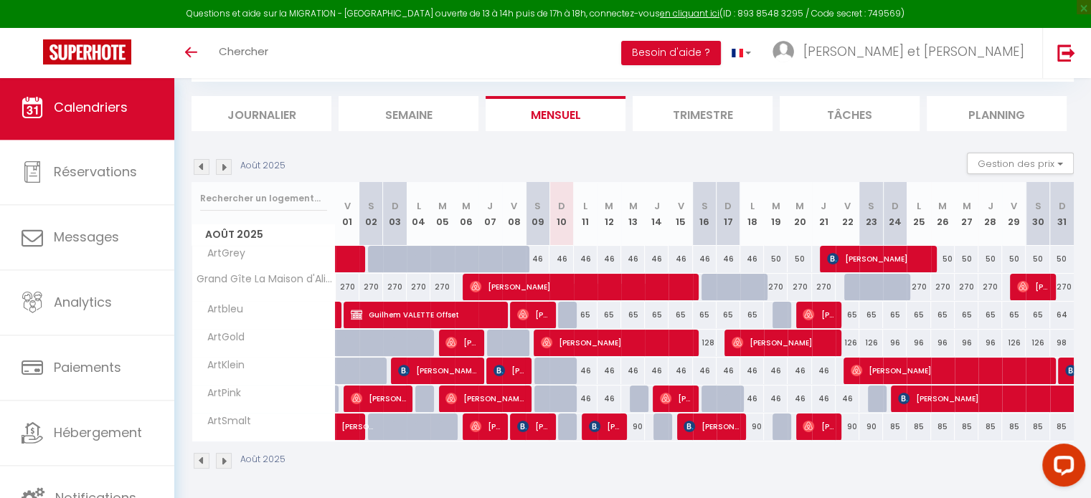
click at [224, 169] on img at bounding box center [224, 167] width 16 height 16
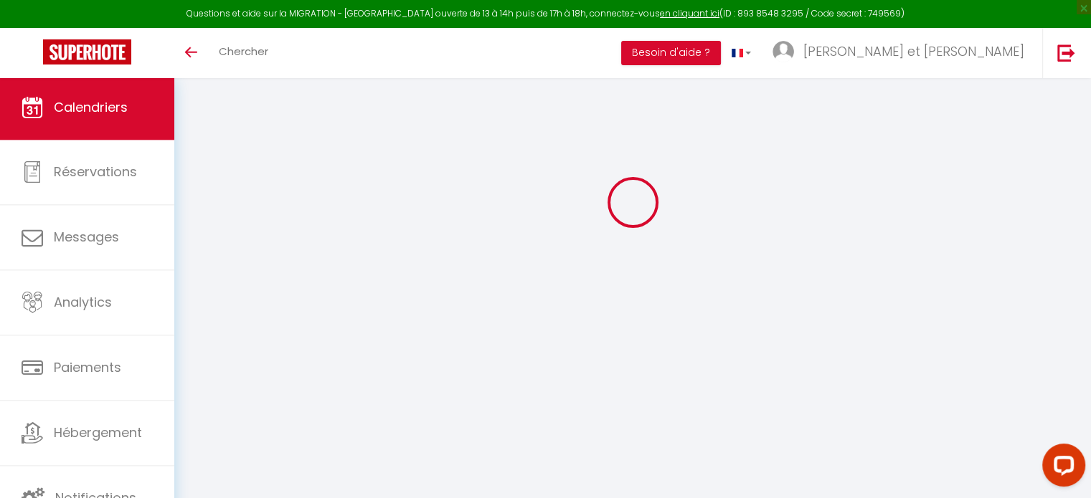
select select
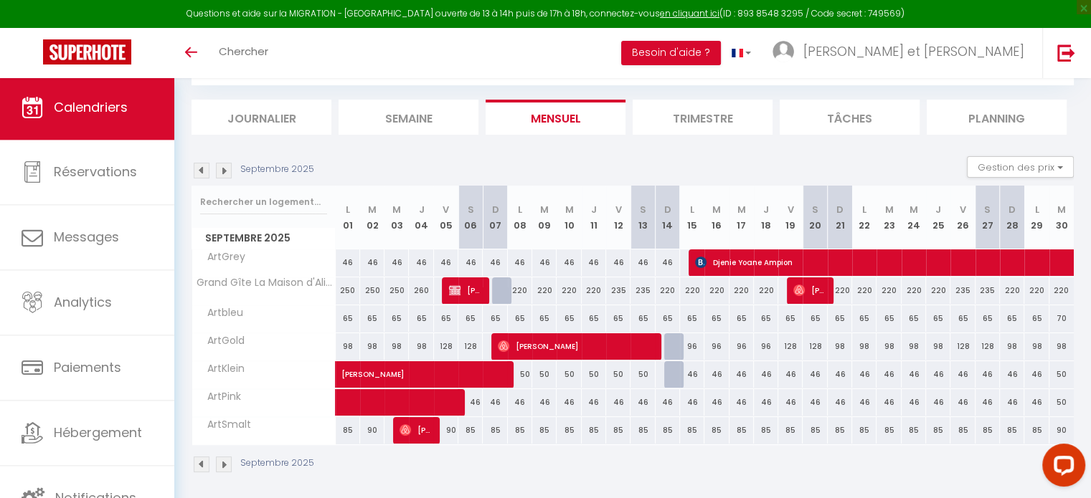
scroll to position [81, 0]
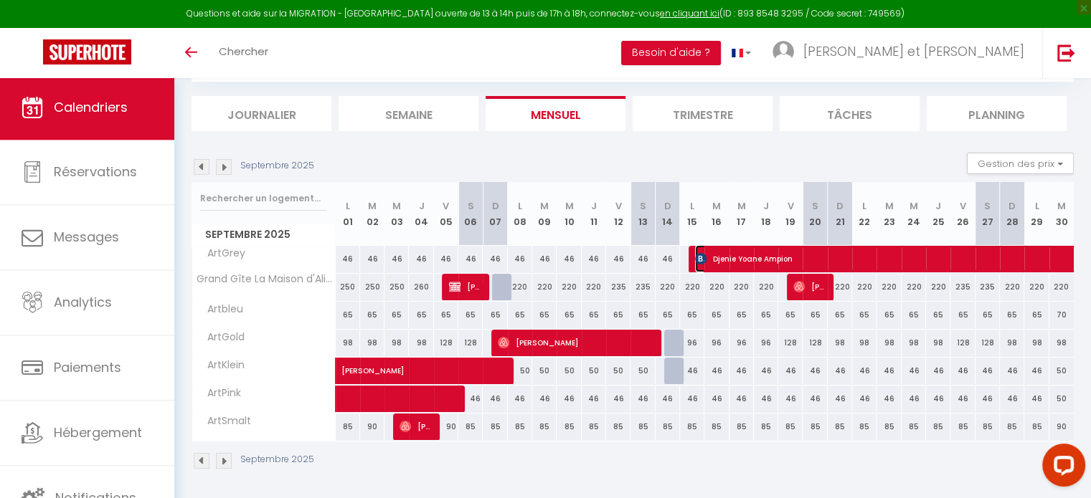
select select "OK"
select select "0"
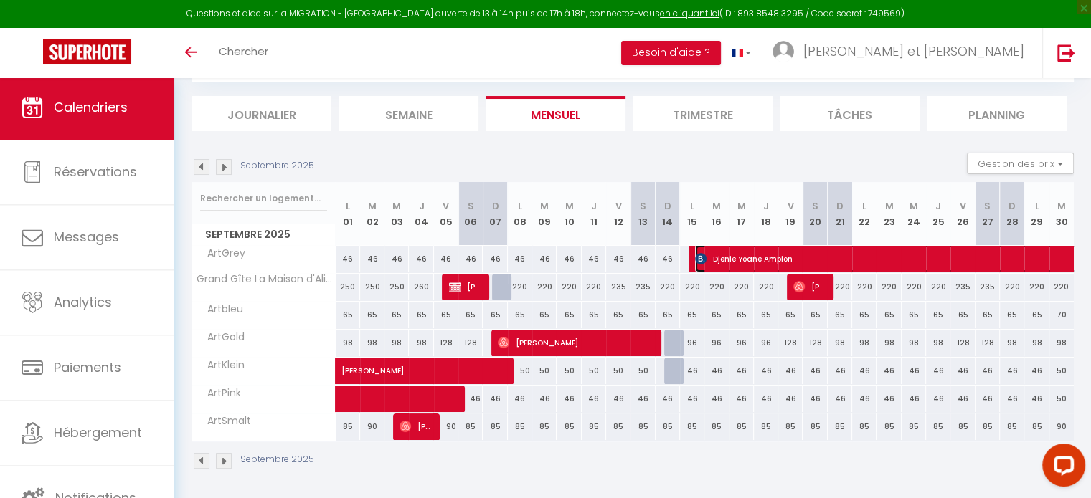
select select "1"
select select
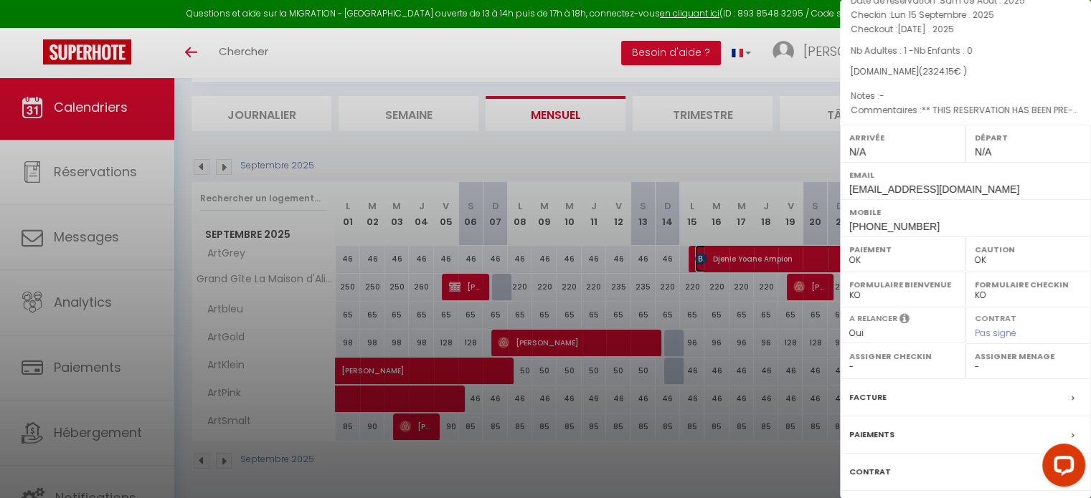
scroll to position [190, 0]
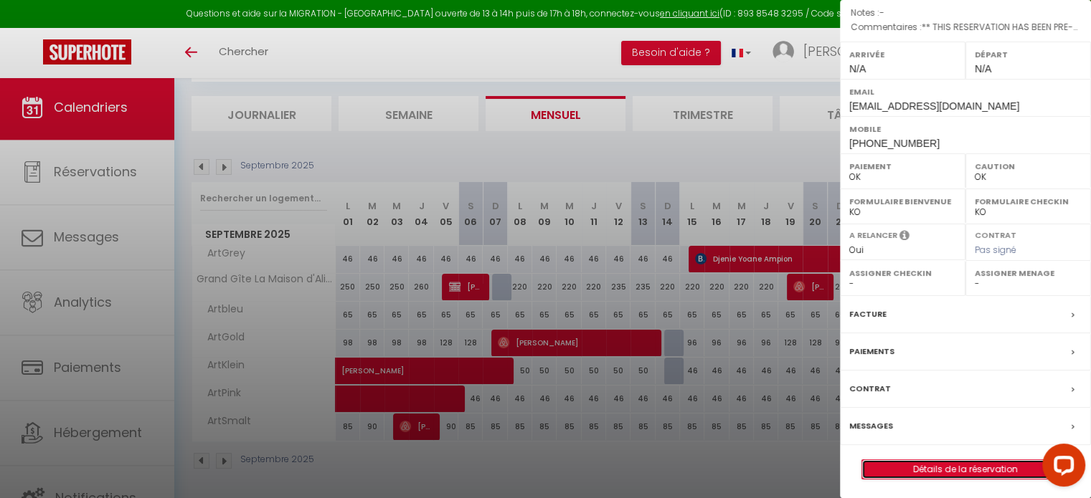
click at [947, 466] on link "Détails de la réservation" at bounding box center [965, 469] width 207 height 19
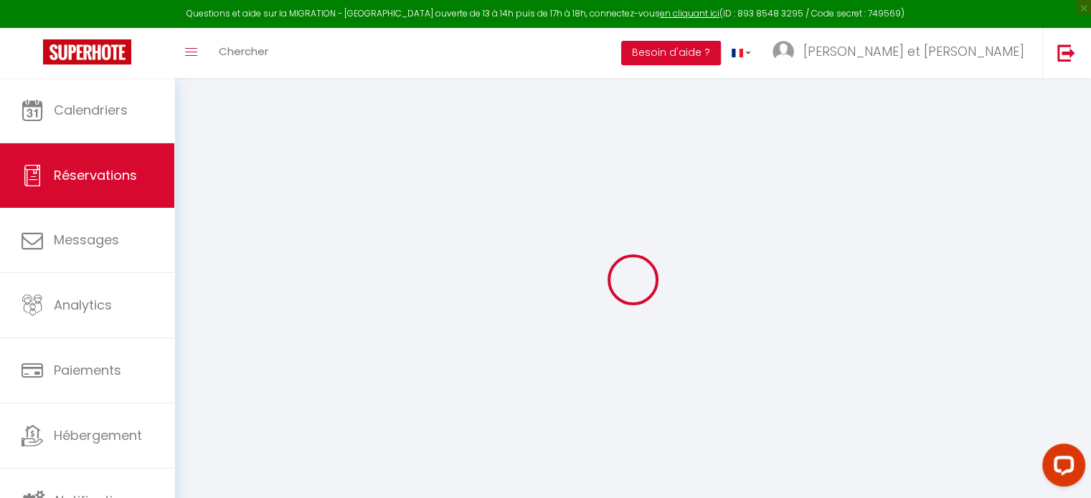
select select
checkbox input "false"
select select
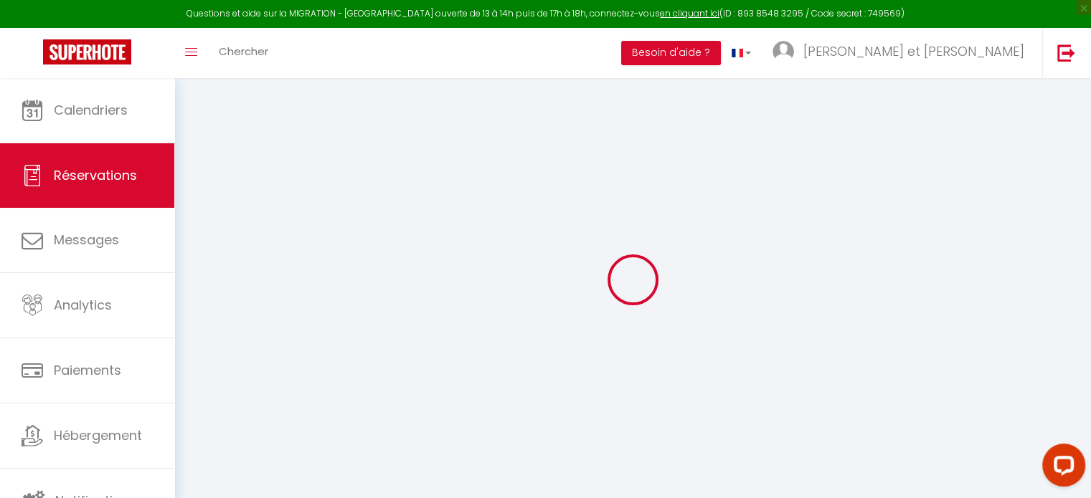
checkbox input "false"
type textarea "** THIS RESERVATION HAS BEEN PRE-PAID ** BOOKING NOTE : Payment charge is EUR 3…"
type input "25"
type input "80.67"
select select
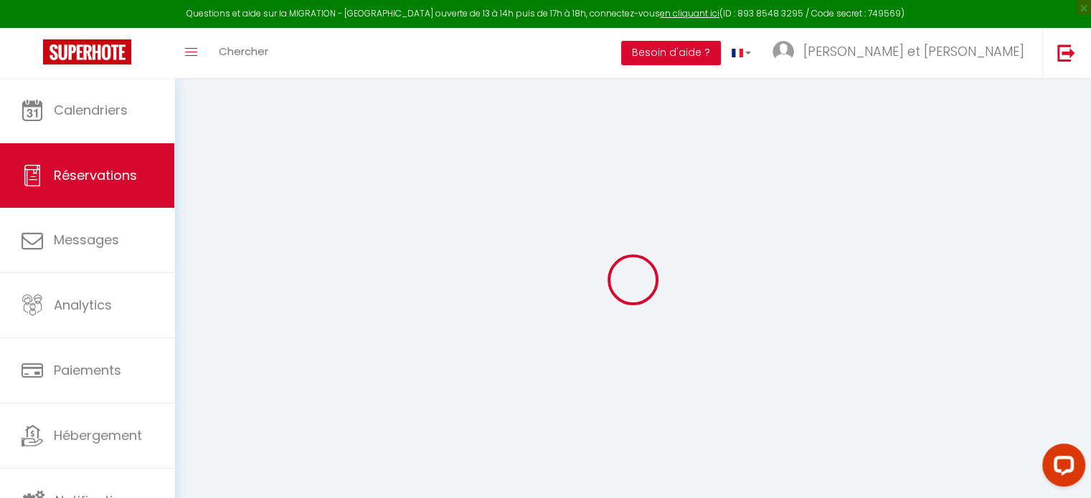
select select
checkbox input "false"
select select
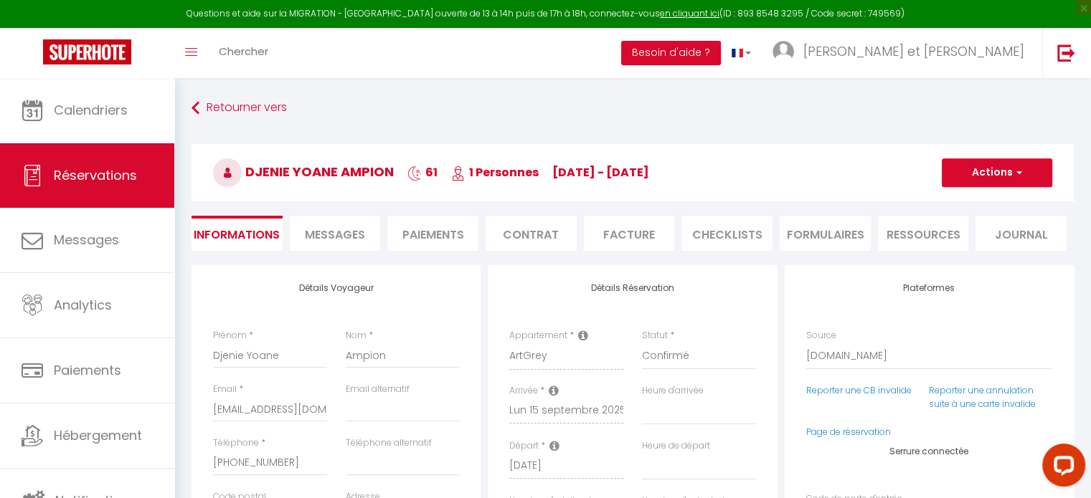
click at [359, 235] on span "Messages" at bounding box center [335, 235] width 60 height 16
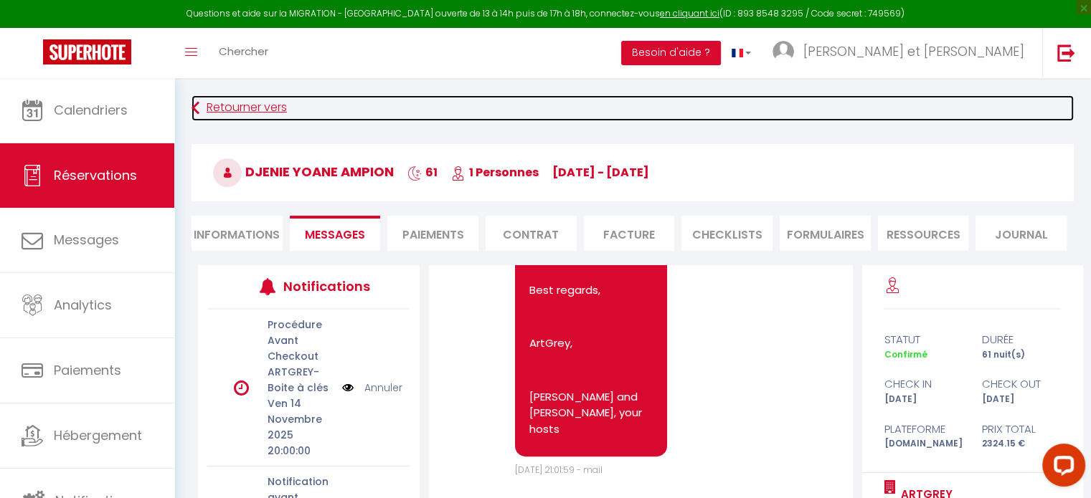
click at [242, 105] on link "Retourner vers" at bounding box center [632, 108] width 882 height 26
select select
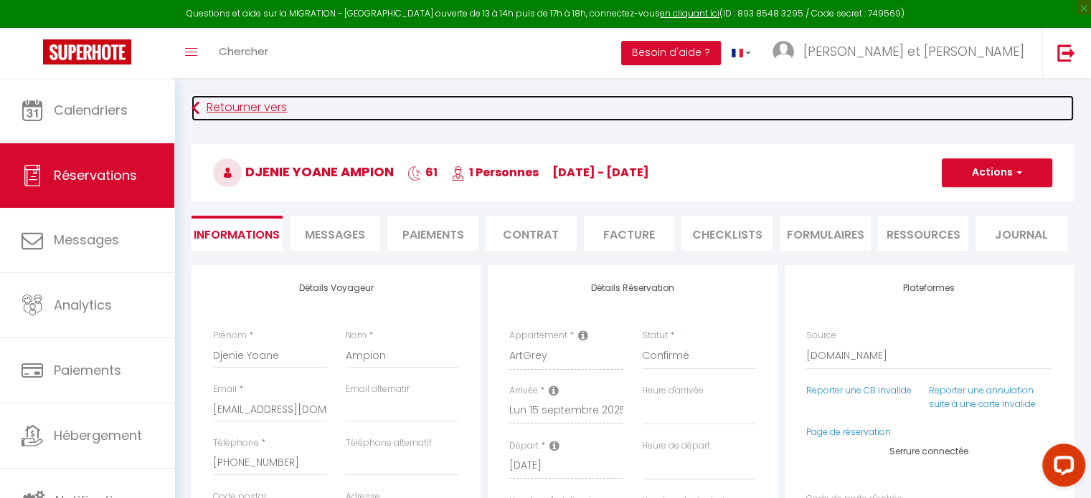
click at [229, 110] on link "Retourner vers" at bounding box center [632, 108] width 882 height 26
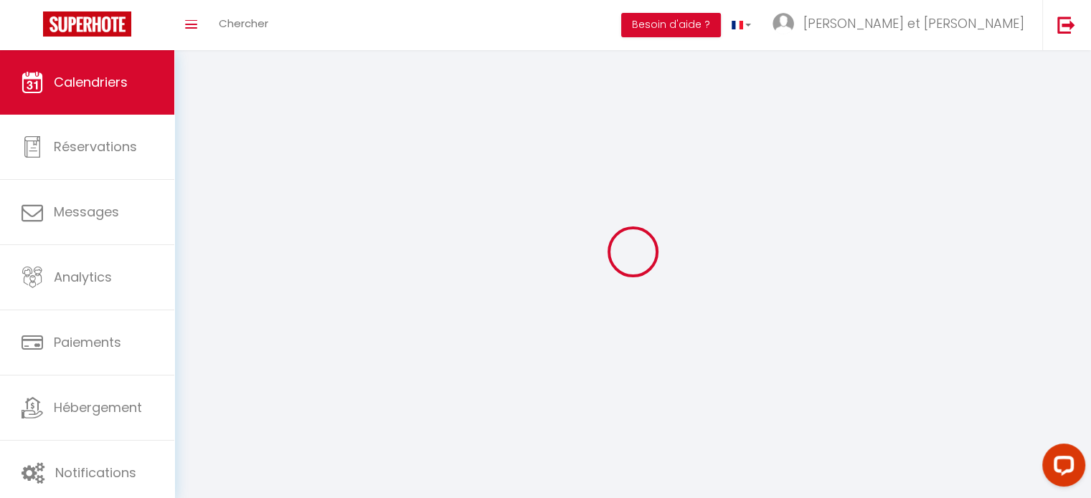
scroll to position [50, 0]
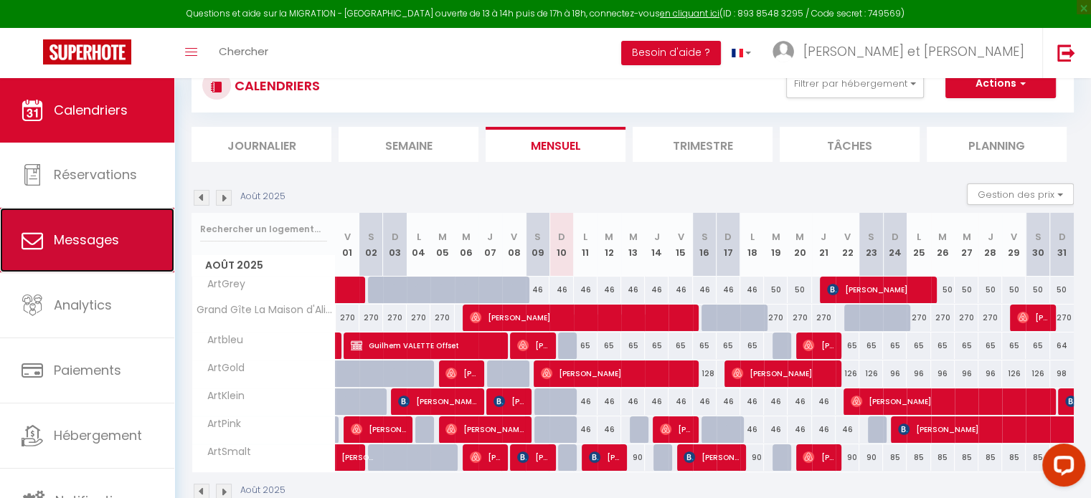
click at [120, 260] on link "Messages" at bounding box center [87, 240] width 174 height 65
select select "message"
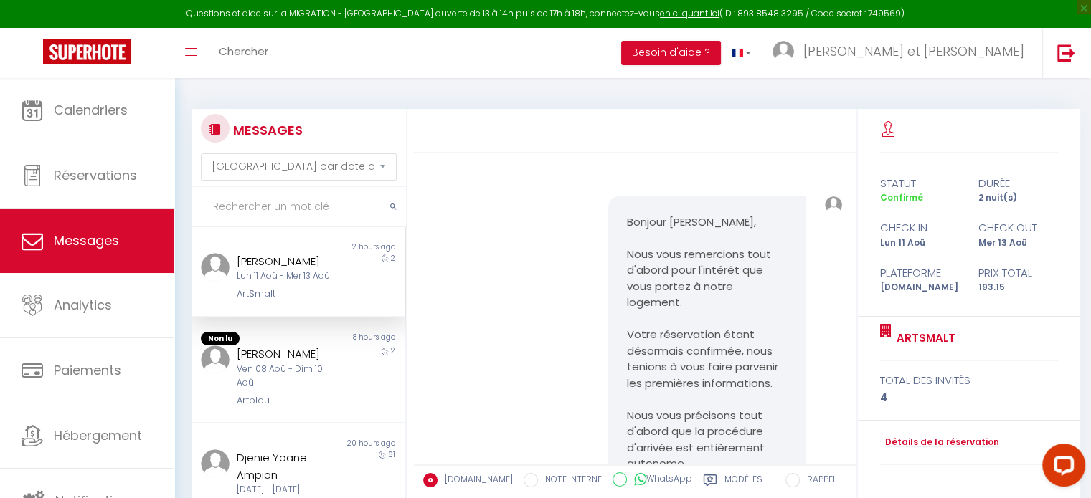
scroll to position [4263, 0]
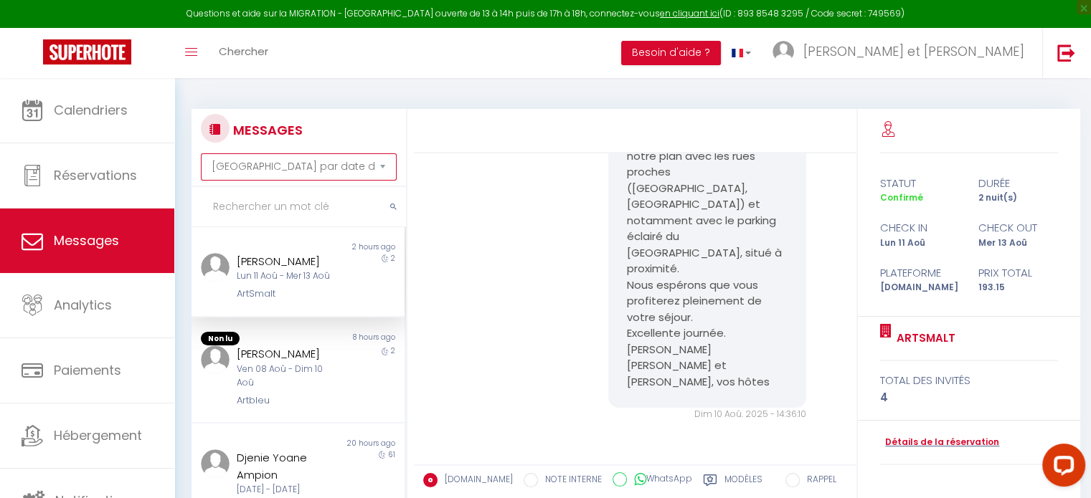
click at [336, 165] on select "[GEOGRAPHIC_DATA] par date de réservation Trier par date de message" at bounding box center [299, 166] width 196 height 27
click at [557, 100] on div "MESSAGES Trier par date de réservation [GEOGRAPHIC_DATA] par date de message No…" at bounding box center [632, 375] width 882 height 561
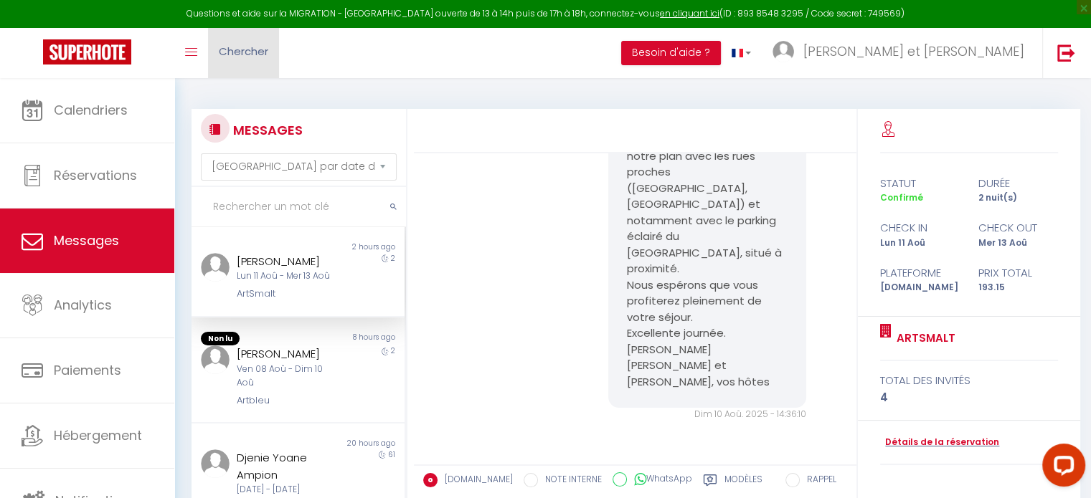
click at [257, 48] on span "Chercher" at bounding box center [243, 51] width 49 height 15
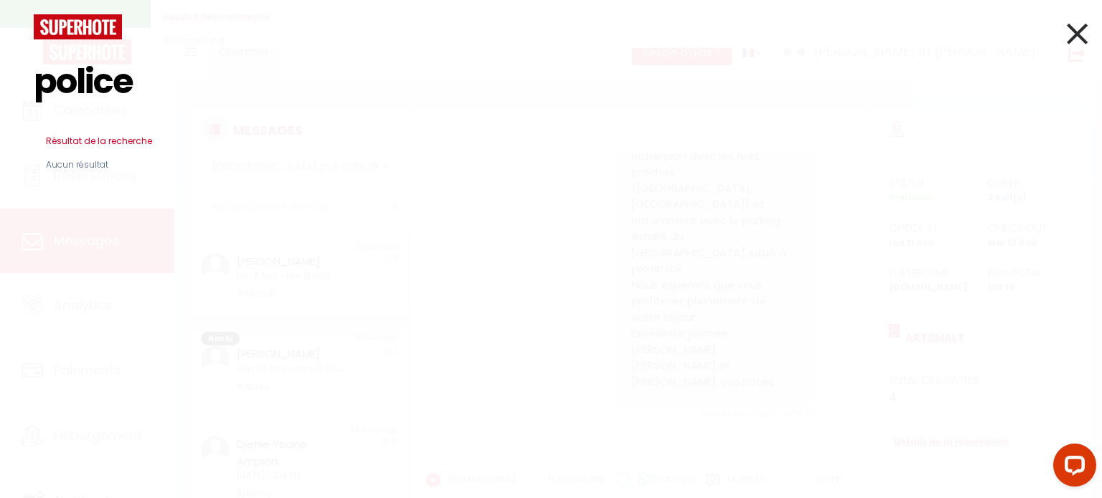
type input "police"
click at [148, 97] on input "police" at bounding box center [551, 81] width 1034 height 85
click at [88, 136] on h3 "Résultat de la recherche" at bounding box center [551, 141] width 1034 height 34
click at [1076, 42] on icon at bounding box center [1076, 34] width 21 height 36
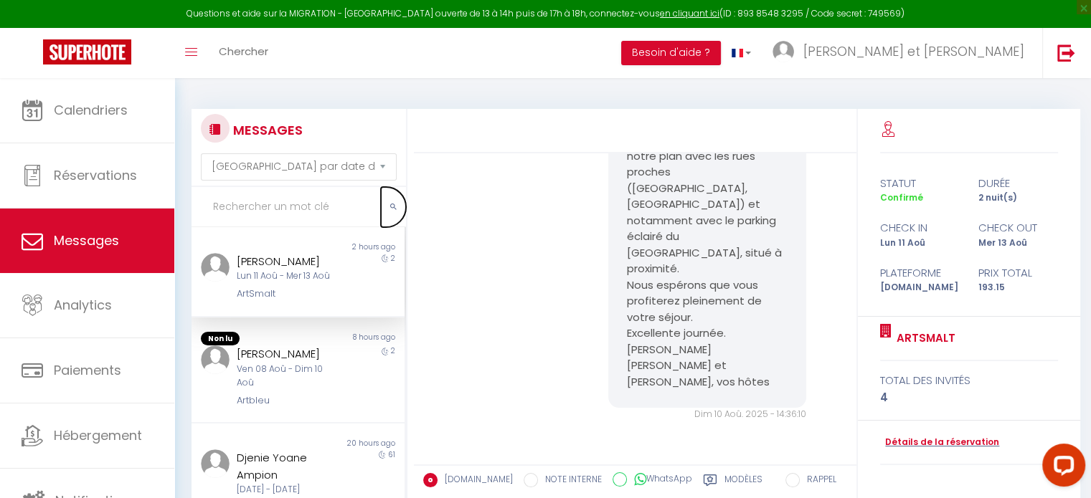
drag, startPoint x: 406, startPoint y: 207, endPoint x: 424, endPoint y: 247, distance: 44.0
click at [424, 247] on div "MESSAGES Trier par date de réservation [GEOGRAPHIC_DATA] par date de message No…" at bounding box center [632, 383] width 901 height 548
click at [345, 203] on input "text" at bounding box center [298, 207] width 214 height 40
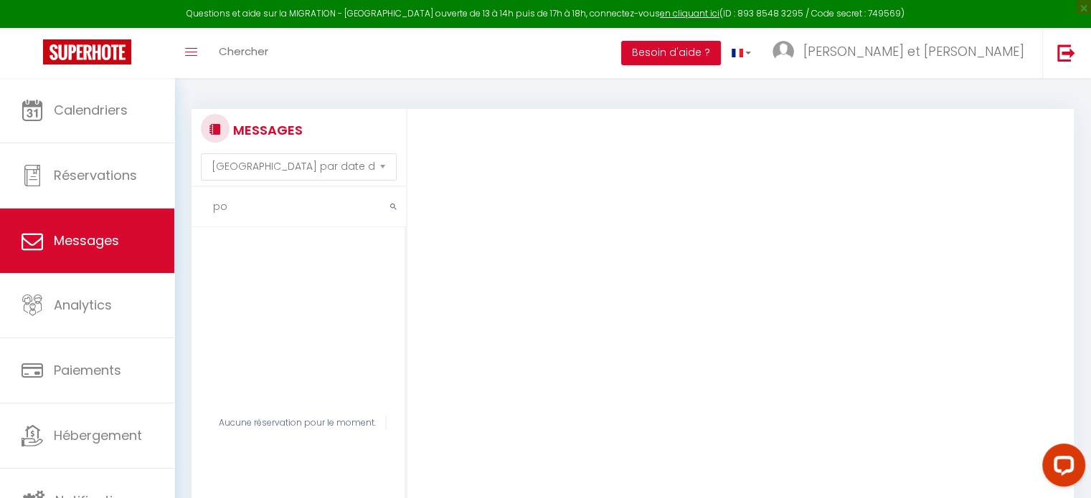
scroll to position [2232, 0]
type input "police"
click at [396, 207] on icon "submit" at bounding box center [393, 207] width 6 height 9
click at [293, 209] on input "police" at bounding box center [298, 207] width 214 height 40
drag, startPoint x: 293, startPoint y: 209, endPoint x: 192, endPoint y: 204, distance: 100.5
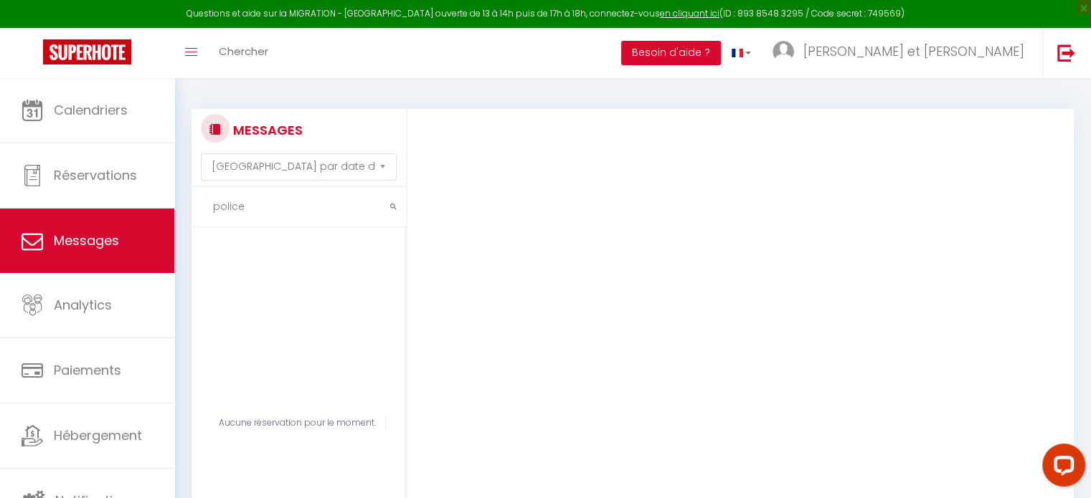
click at [306, 209] on input "police" at bounding box center [298, 207] width 214 height 40
click at [350, 165] on select "[GEOGRAPHIC_DATA] par date de réservation Trier par date de message" at bounding box center [299, 166] width 196 height 27
click at [201, 153] on select "[GEOGRAPHIC_DATA] par date de réservation Trier par date de message" at bounding box center [299, 166] width 196 height 27
click at [85, 240] on span "Messages" at bounding box center [86, 241] width 65 height 18
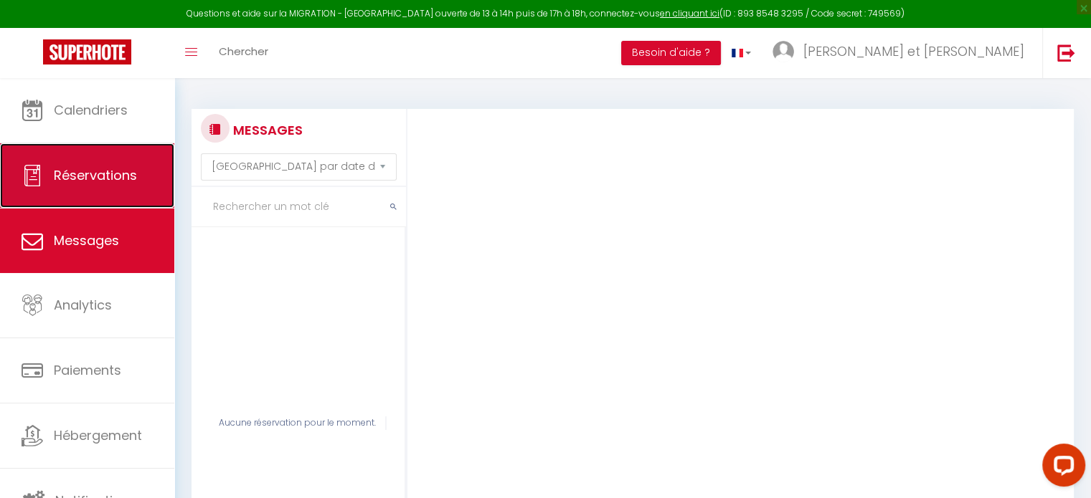
click at [95, 177] on span "Réservations" at bounding box center [95, 175] width 83 height 18
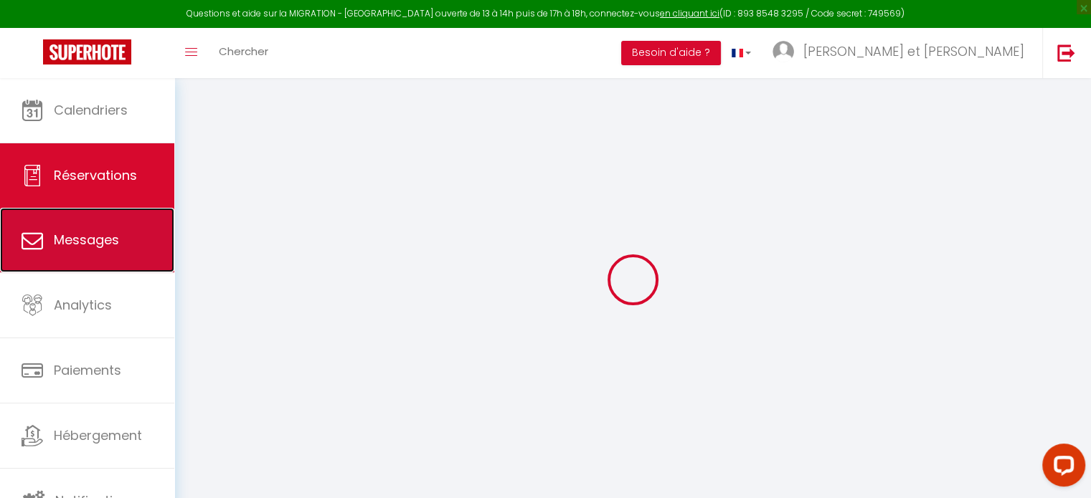
click at [110, 242] on span "Messages" at bounding box center [86, 240] width 65 height 18
select select "message"
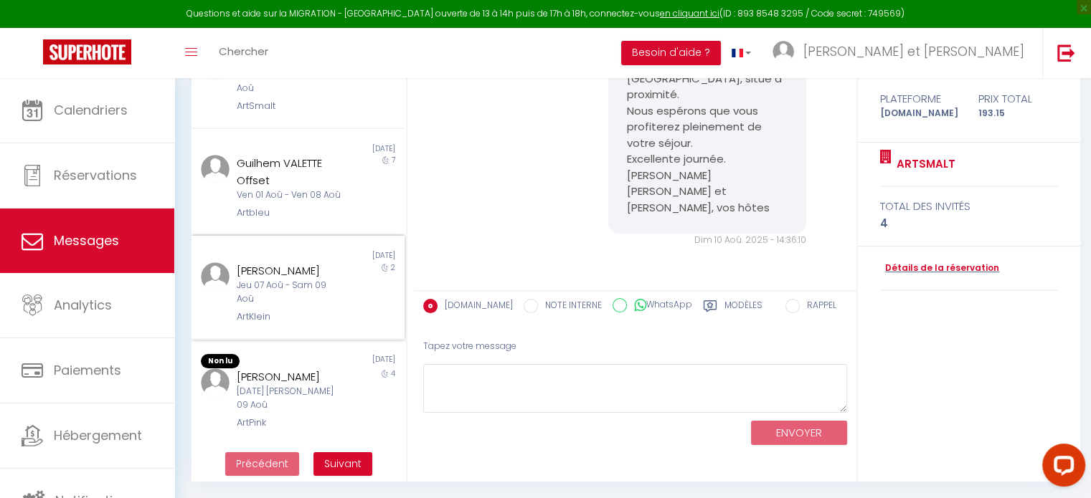
scroll to position [711, 0]
click at [351, 465] on span "Suivant" at bounding box center [342, 464] width 37 height 14
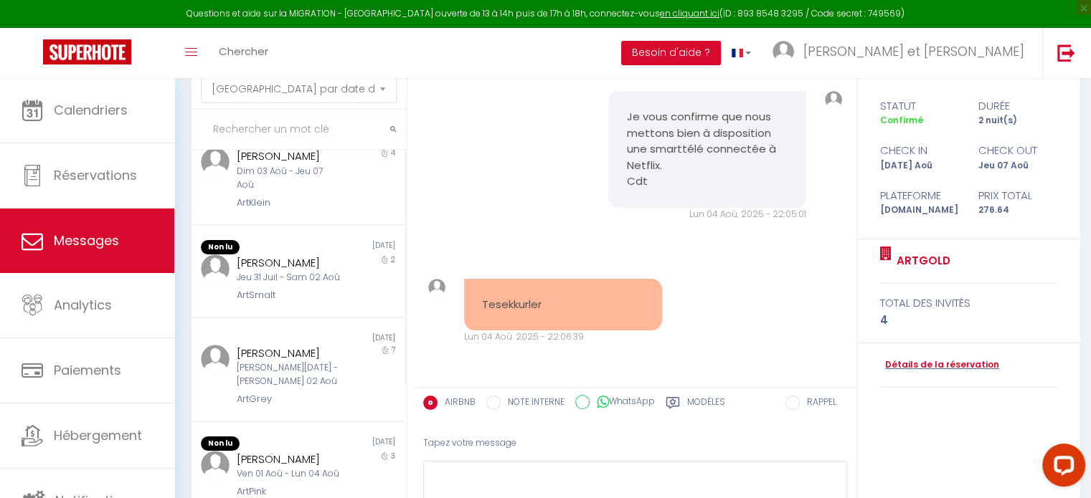
scroll to position [0, 0]
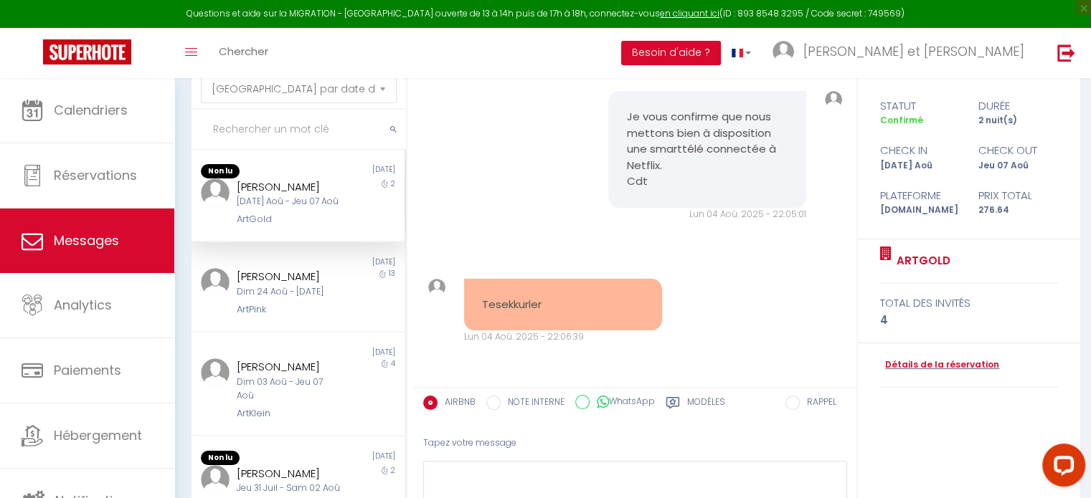
click at [320, 127] on input "text" at bounding box center [298, 130] width 214 height 40
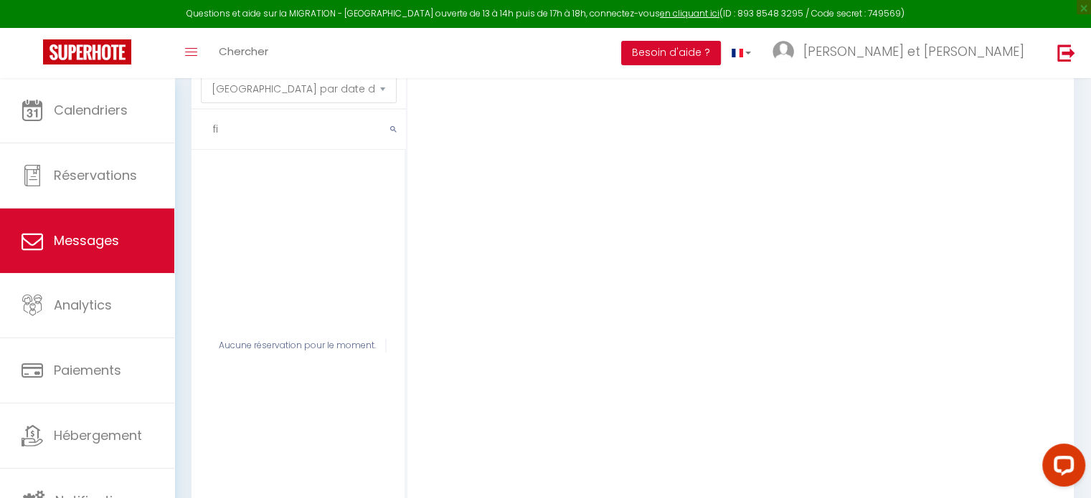
type input "f"
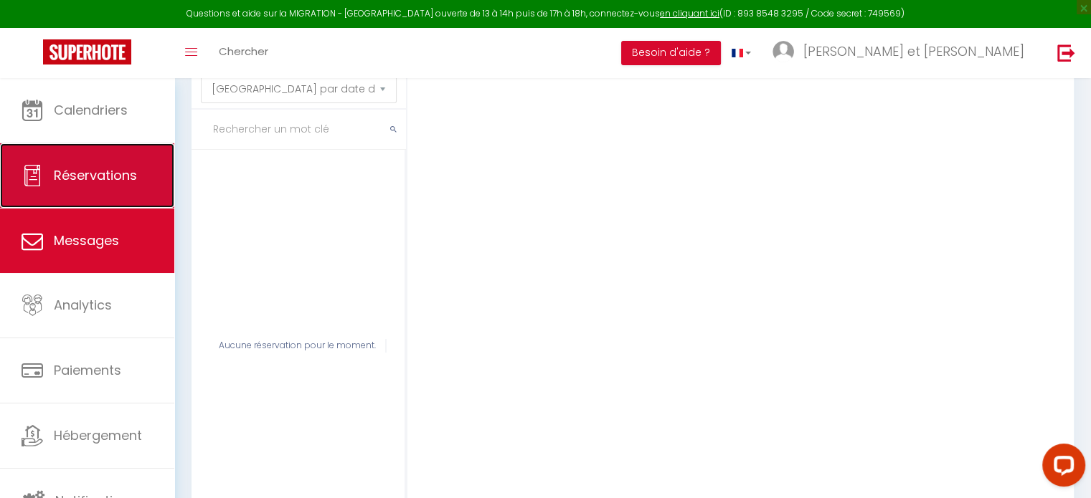
click at [100, 183] on span "Réservations" at bounding box center [95, 175] width 83 height 18
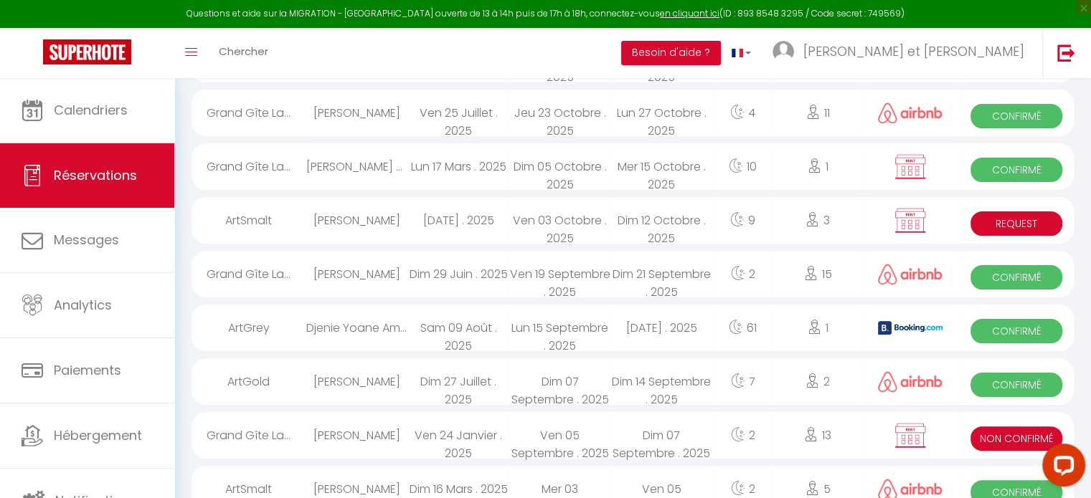
scroll to position [883, 0]
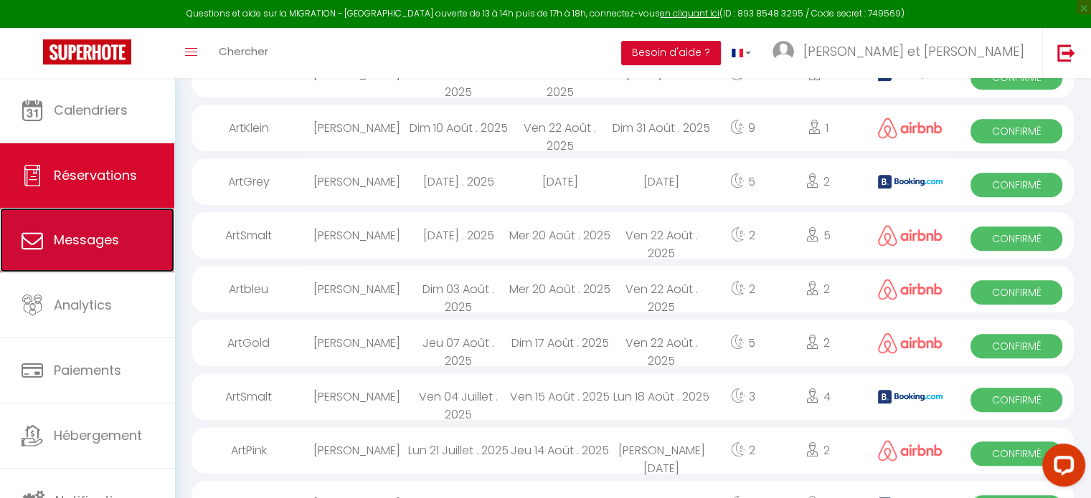
click at [54, 240] on link "Messages" at bounding box center [87, 240] width 174 height 65
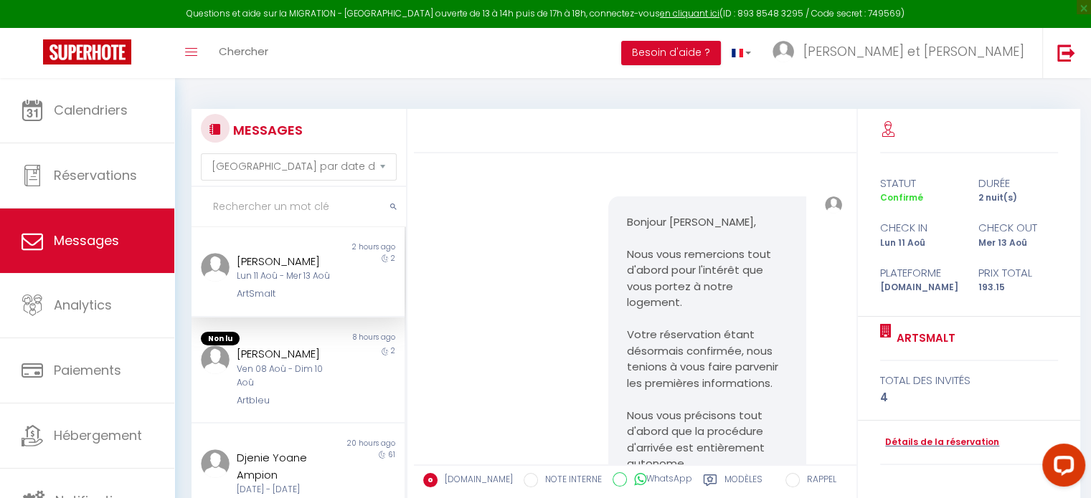
scroll to position [4263, 0]
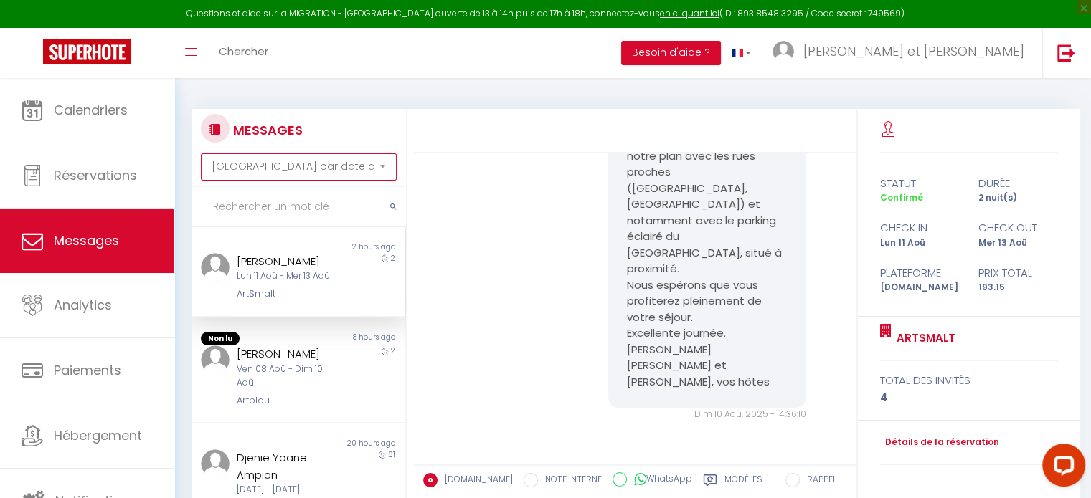
click at [328, 164] on select "[GEOGRAPHIC_DATA] par date de réservation Trier par date de message" at bounding box center [299, 166] width 196 height 27
select select "booking"
click at [201, 153] on select "[GEOGRAPHIC_DATA] par date de réservation Trier par date de message" at bounding box center [299, 166] width 196 height 27
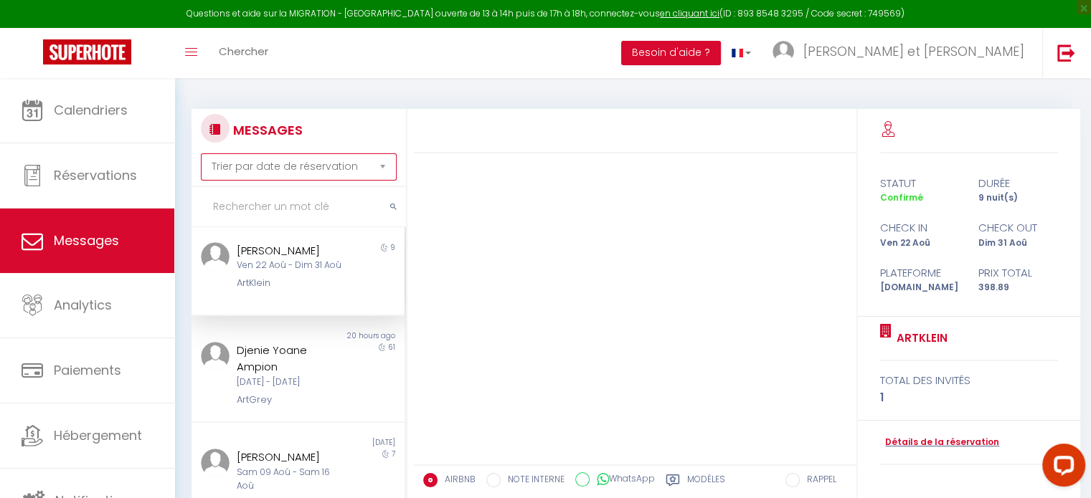
scroll to position [0, 0]
click at [311, 204] on input "text" at bounding box center [298, 207] width 214 height 40
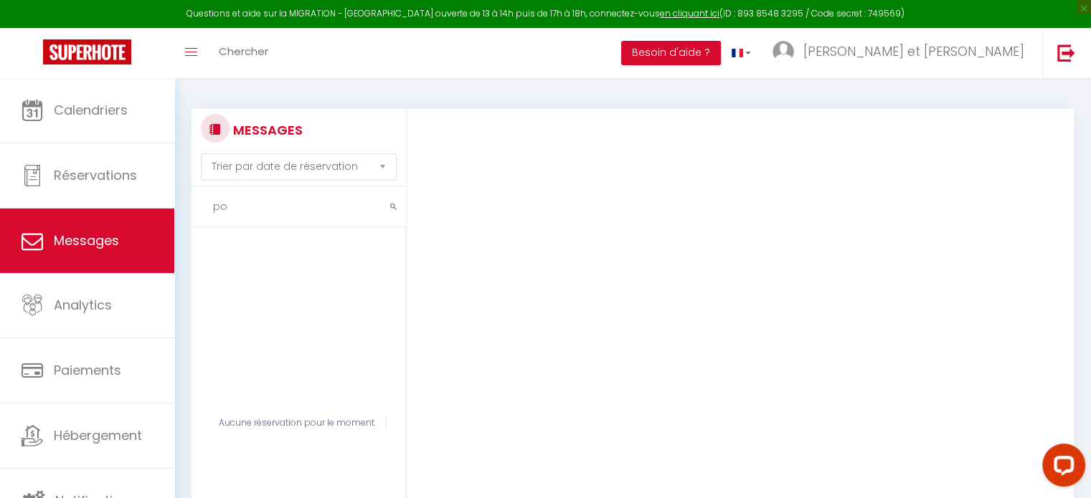
type input "p"
click at [396, 201] on button "submit" at bounding box center [393, 207] width 25 height 40
click at [396, 209] on icon "submit" at bounding box center [393, 207] width 6 height 9
click at [348, 211] on input "text" at bounding box center [298, 207] width 214 height 40
click at [371, 421] on div "Aucune réservation pour le moment." at bounding box center [297, 424] width 177 height 14
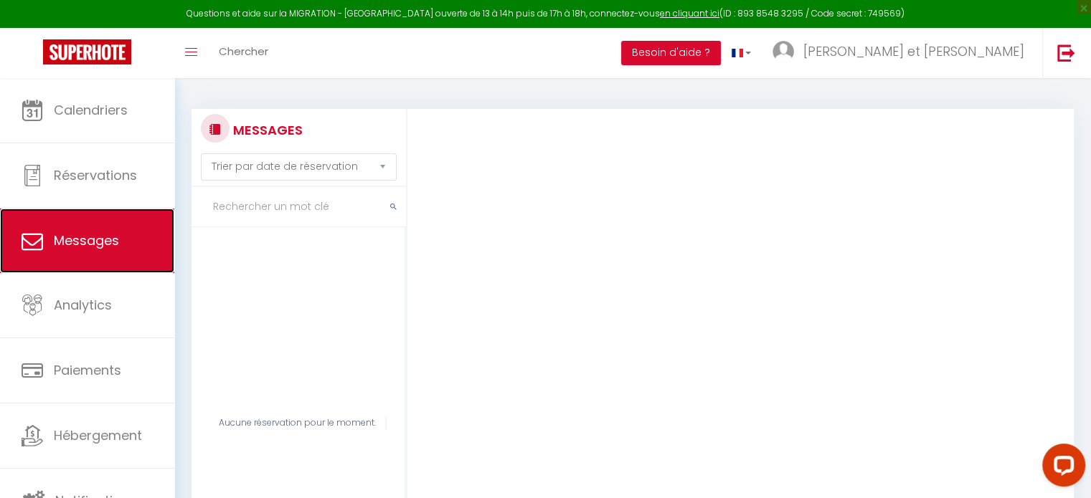
click at [86, 242] on span "Messages" at bounding box center [86, 241] width 65 height 18
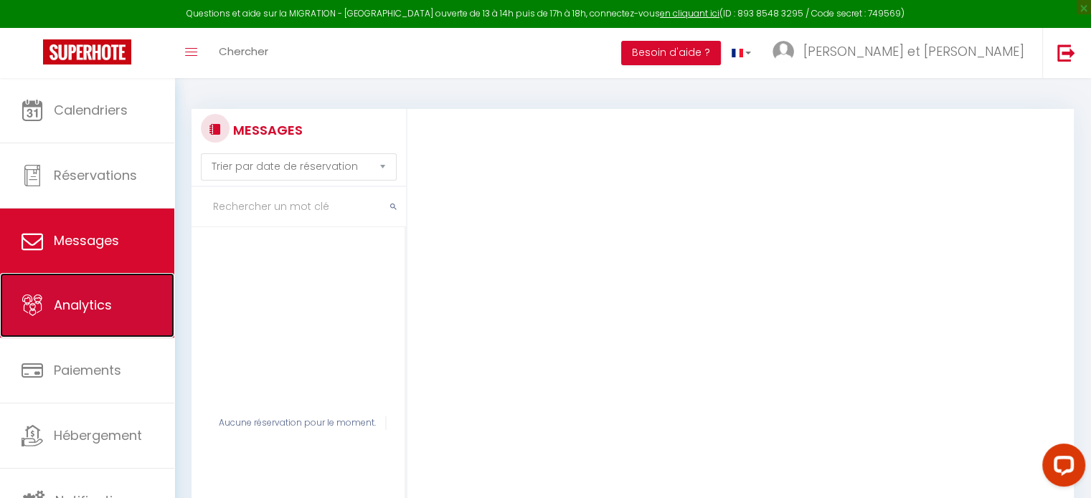
click at [98, 313] on span "Analytics" at bounding box center [83, 305] width 58 height 18
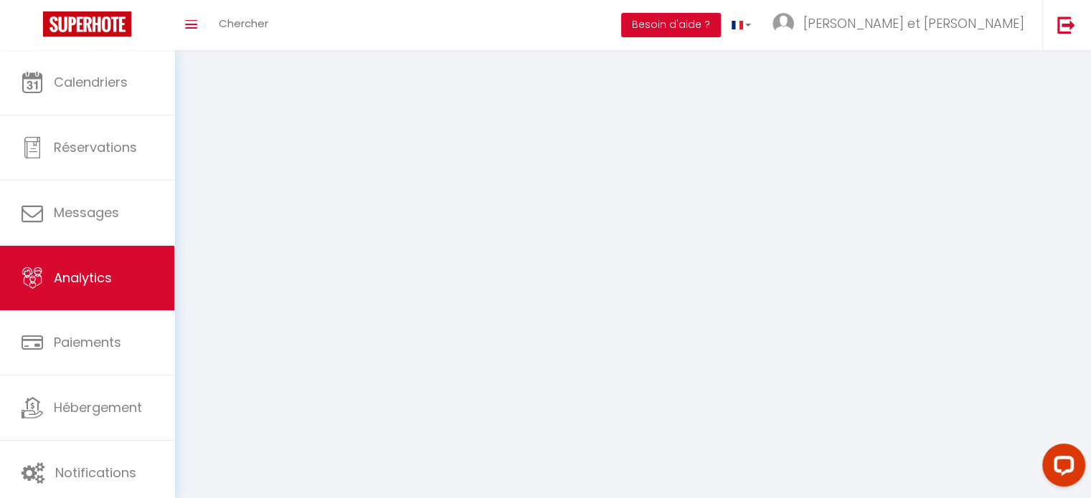
select select "2025"
select select "8"
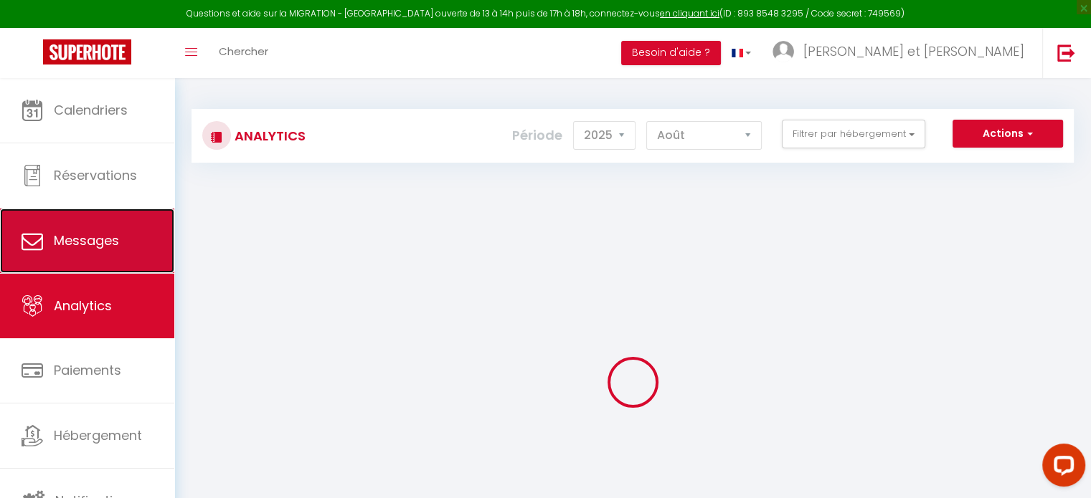
click at [129, 255] on link "Messages" at bounding box center [87, 241] width 174 height 65
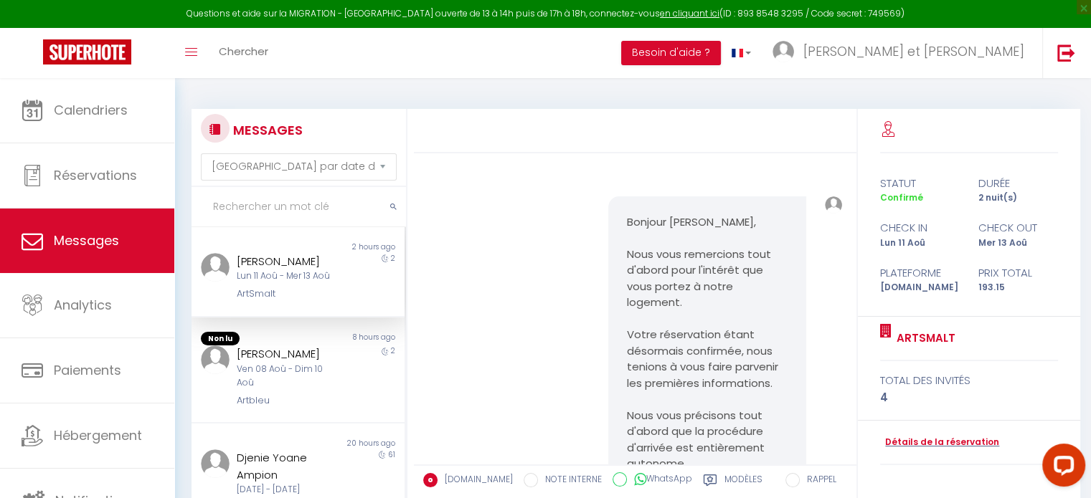
scroll to position [4263, 0]
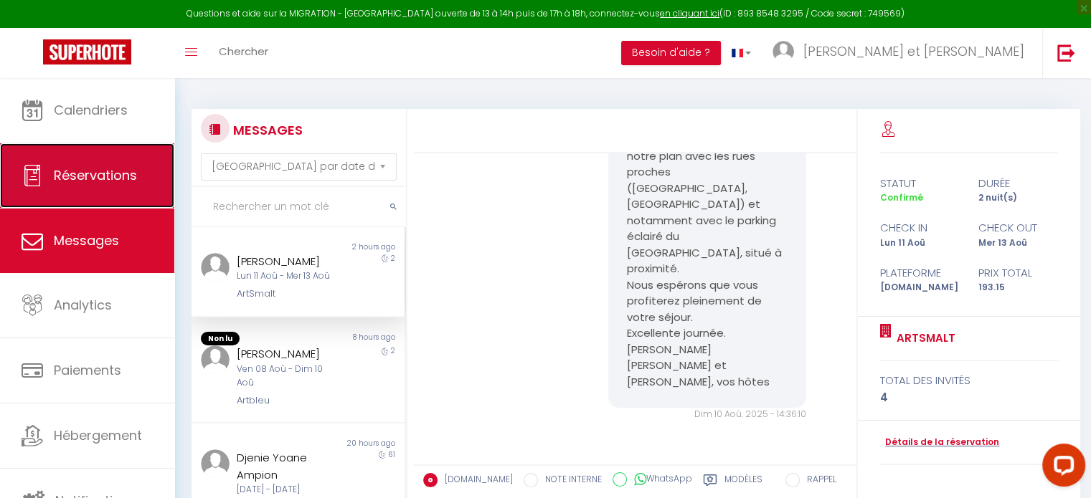
click at [91, 189] on link "Réservations" at bounding box center [87, 175] width 174 height 65
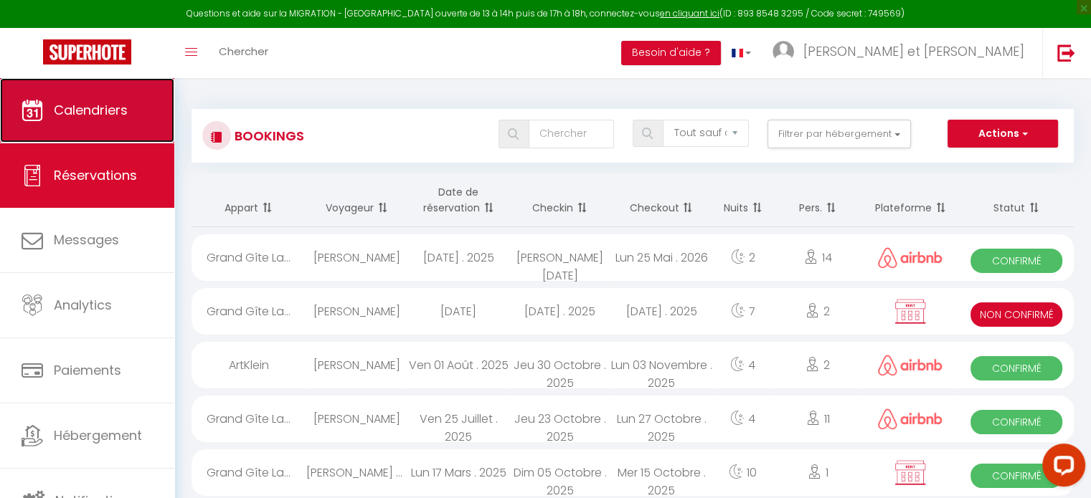
click at [130, 117] on link "Calendriers" at bounding box center [87, 110] width 174 height 65
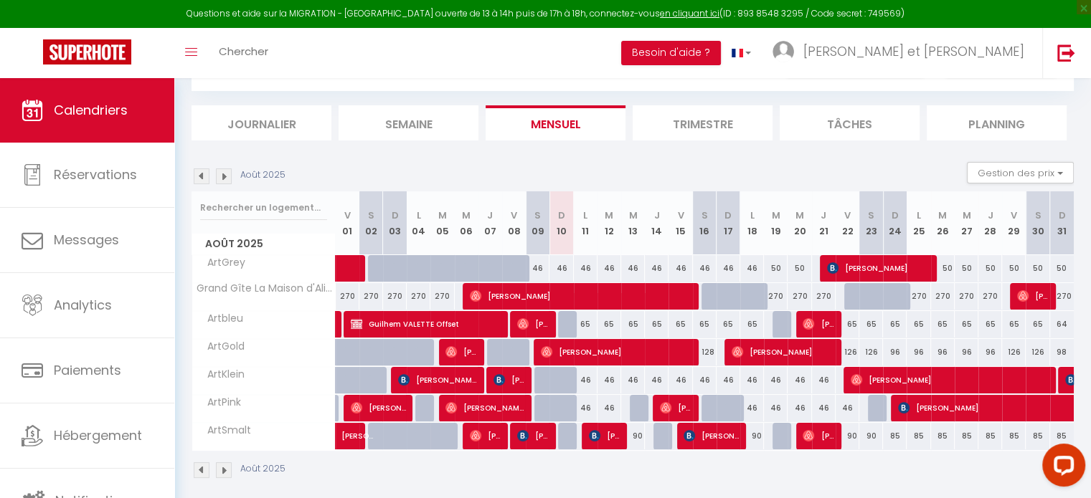
scroll to position [81, 0]
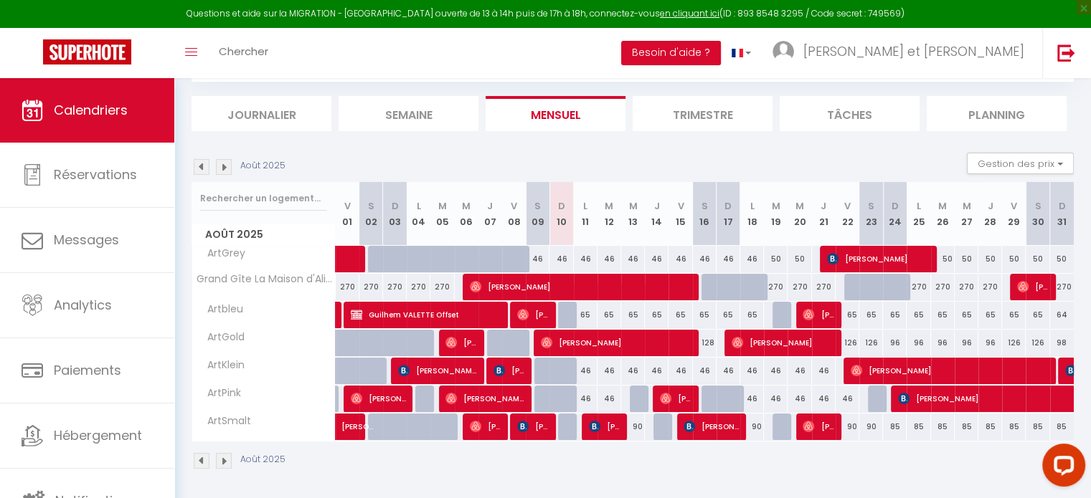
click at [207, 167] on img at bounding box center [202, 167] width 16 height 16
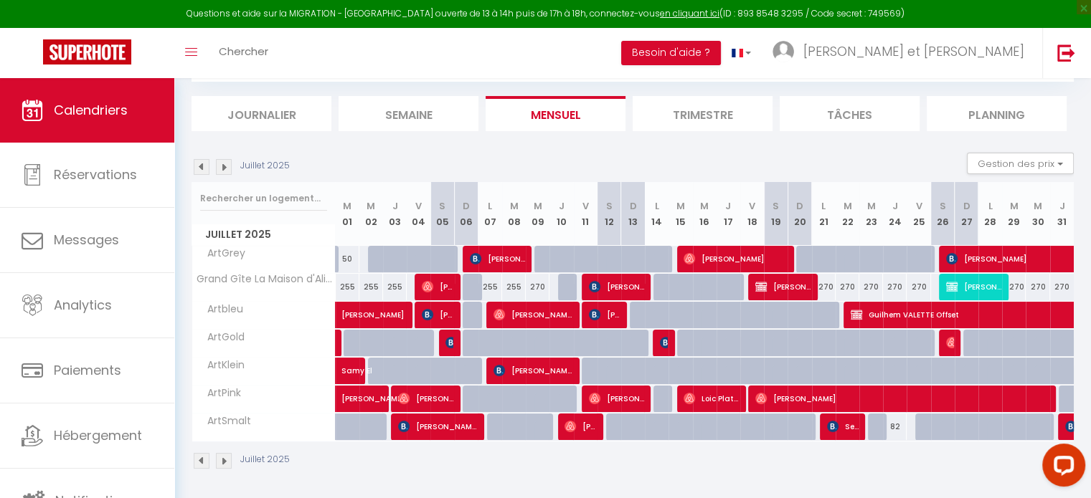
click at [199, 168] on img at bounding box center [202, 167] width 16 height 16
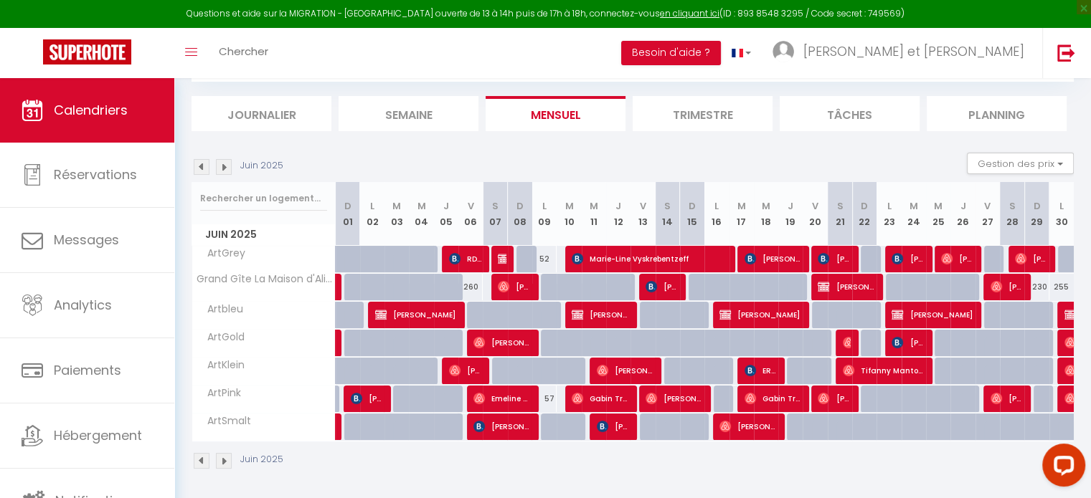
click at [199, 168] on img at bounding box center [202, 167] width 16 height 16
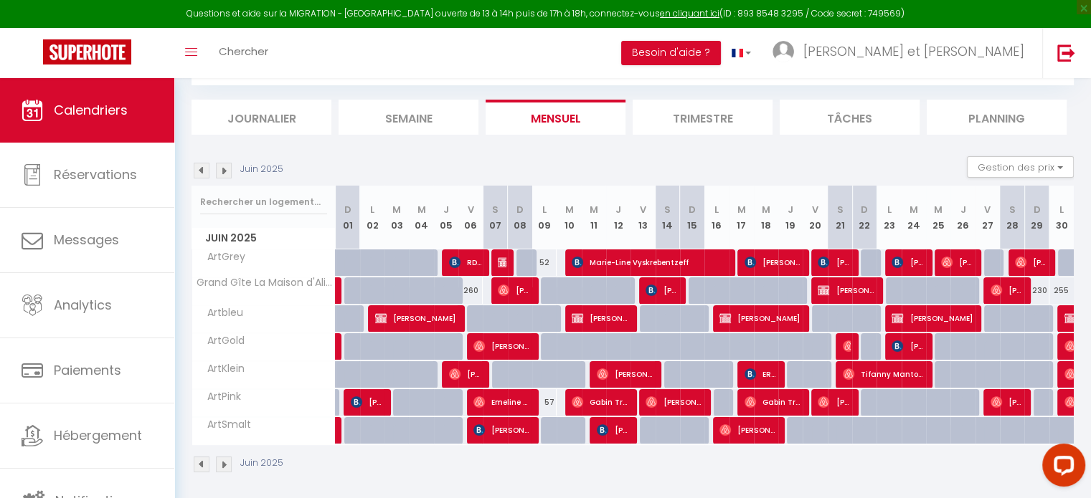
select select
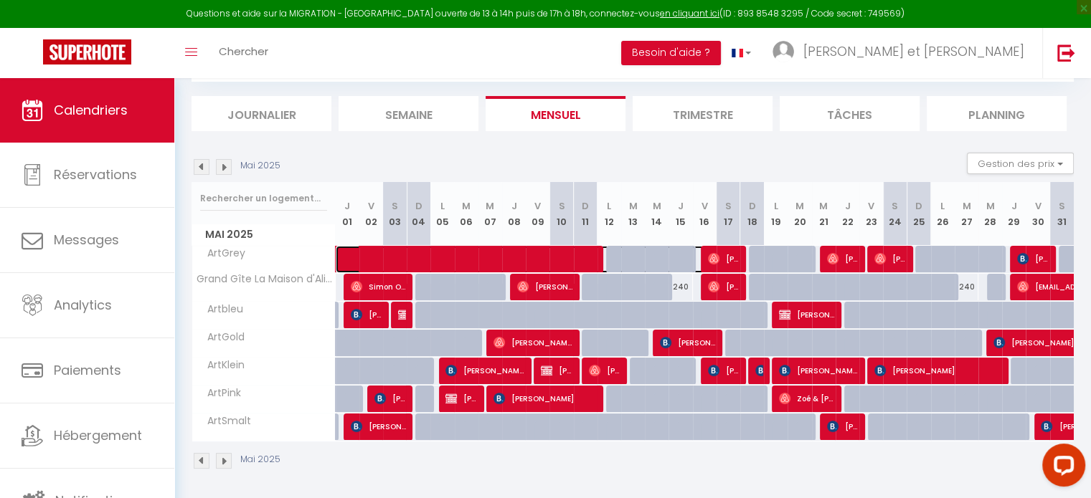
click at [371, 255] on span at bounding box center [532, 259] width 363 height 27
select select "OK"
select select "0"
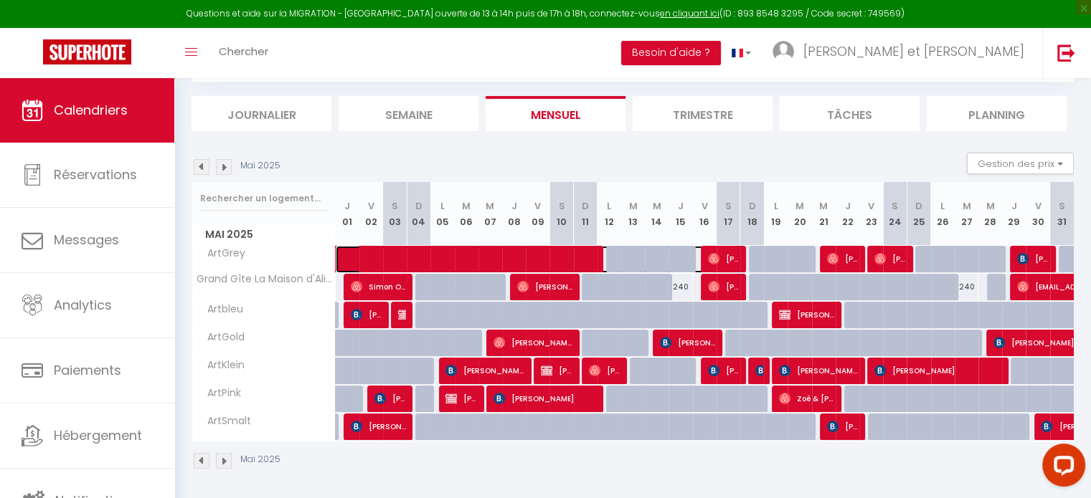
select select "0"
select select
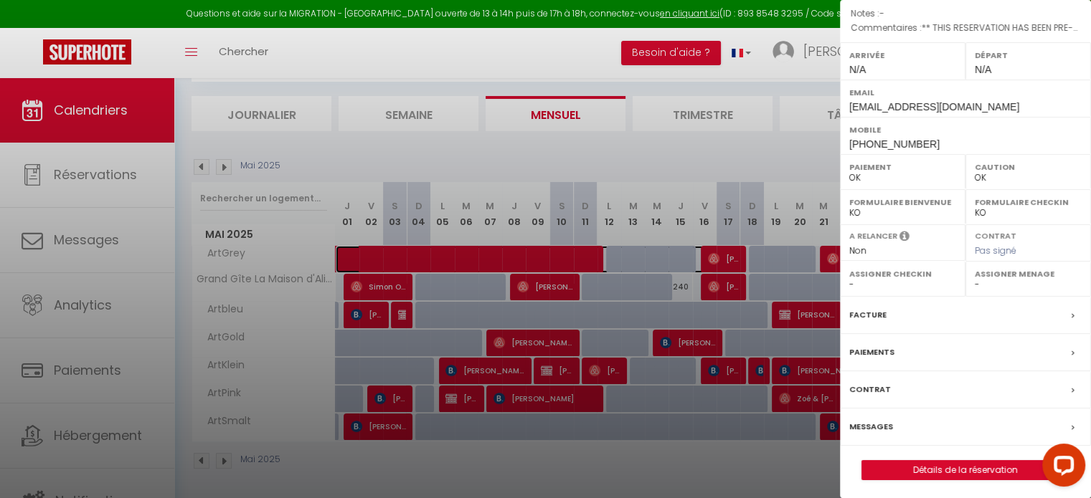
scroll to position [167, 0]
click at [968, 463] on link "Détails de la réservation" at bounding box center [965, 469] width 207 height 19
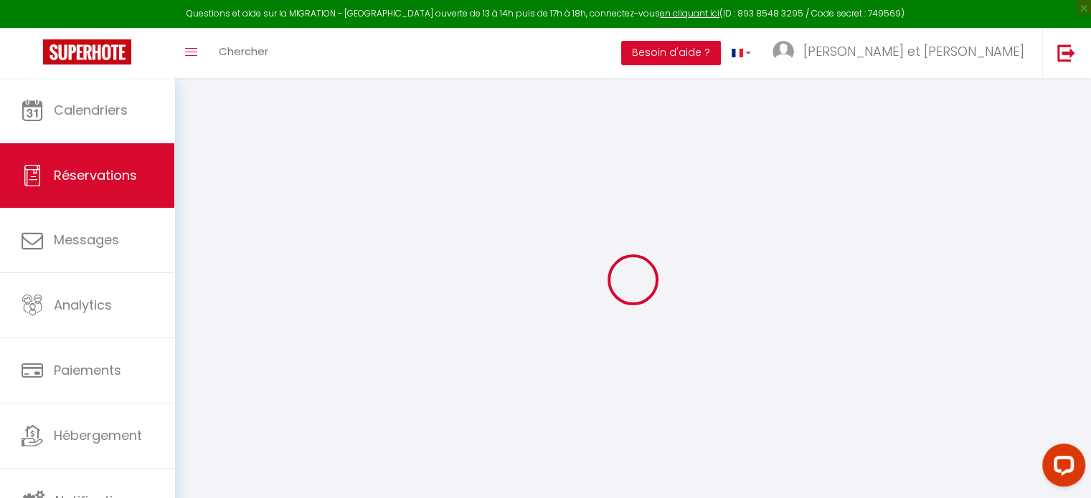
select select
checkbox input "false"
type textarea "** THIS RESERVATION HAS BEEN PRE-PAID ** BOOKING NOTE : Payment charge is EUR 1…"
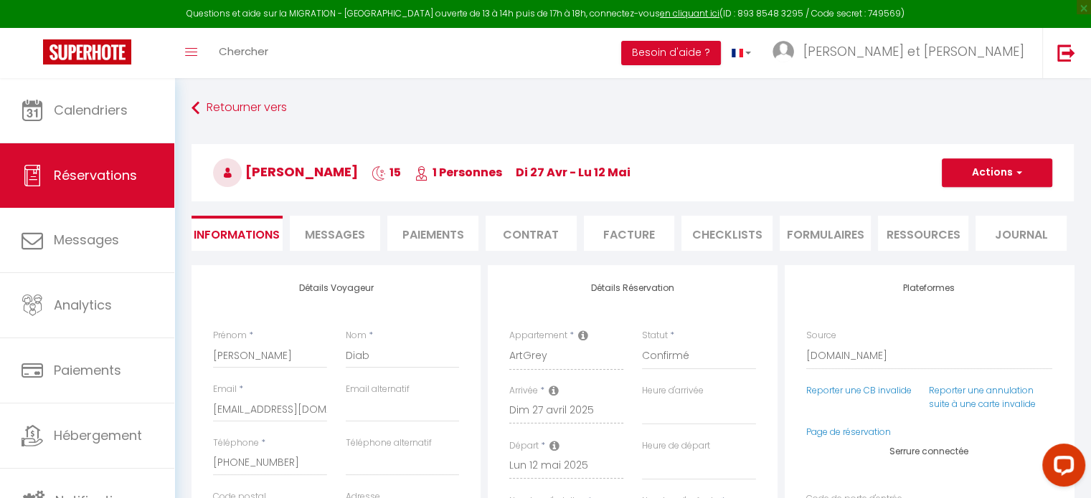
type input "25"
select select
checkbox input "false"
select select
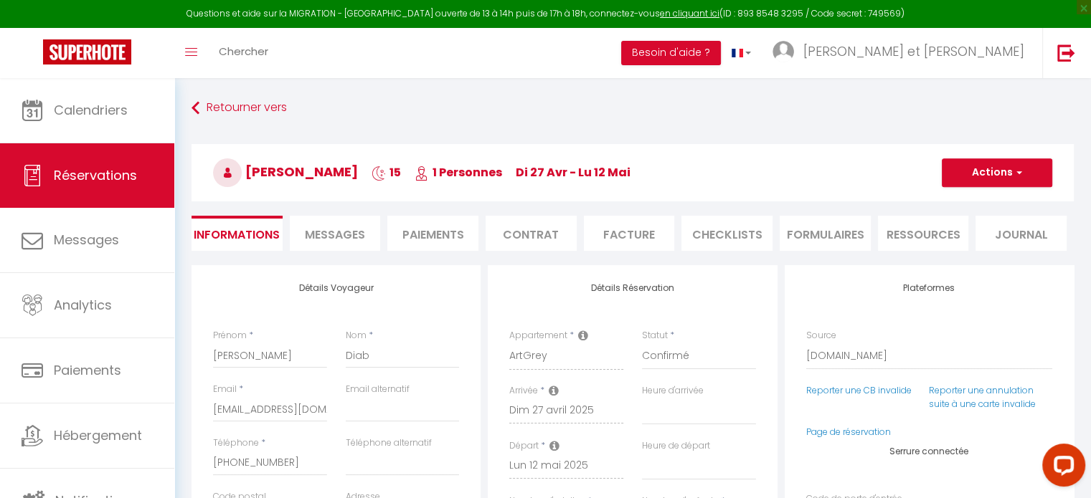
select select
click at [361, 229] on span "Messages" at bounding box center [335, 235] width 60 height 16
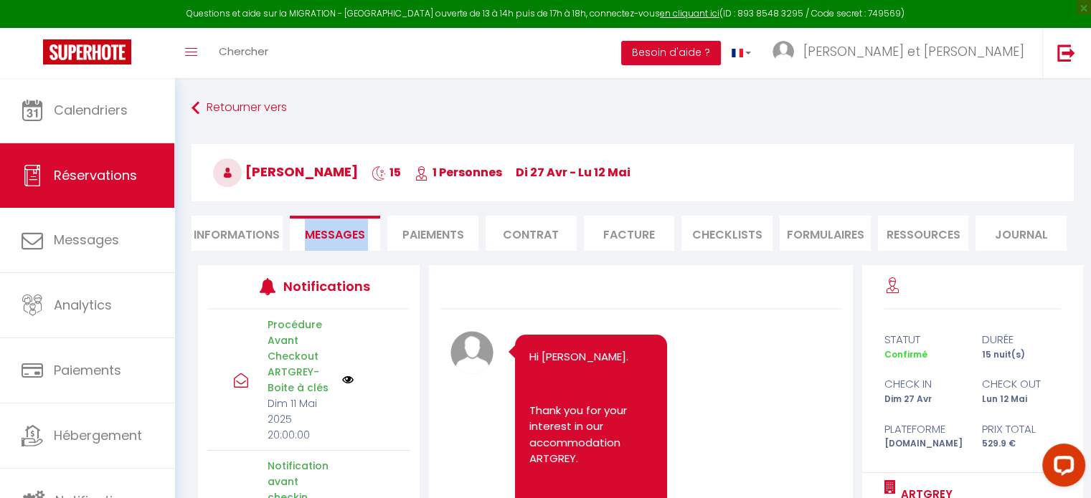
click at [366, 226] on li "Messages" at bounding box center [335, 233] width 91 height 35
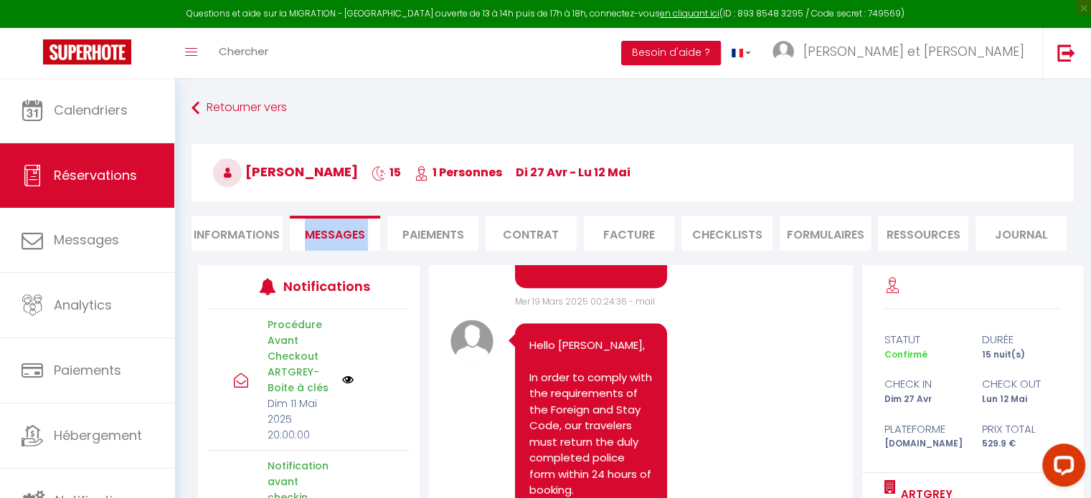
scroll to position [1398, 0]
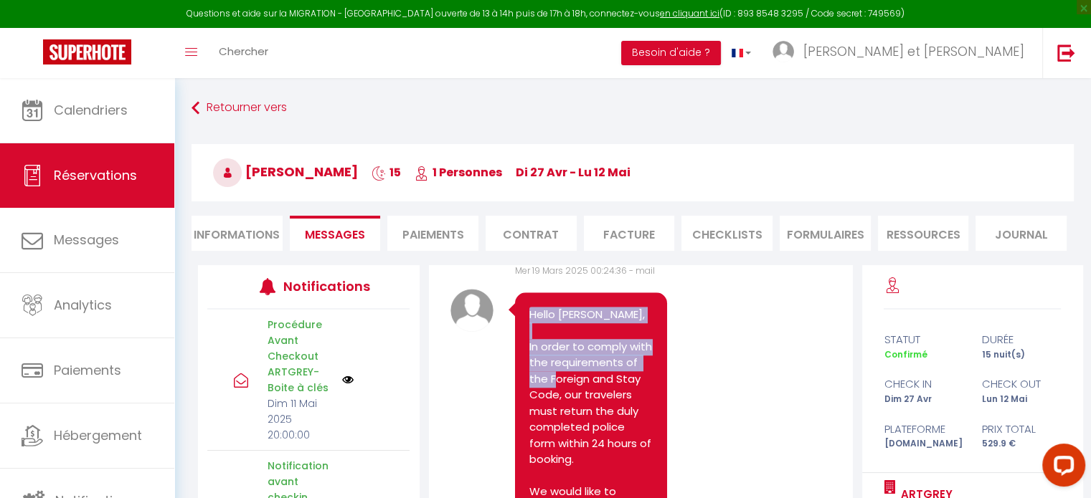
drag, startPoint x: 531, startPoint y: 364, endPoint x: 614, endPoint y: 430, distance: 106.6
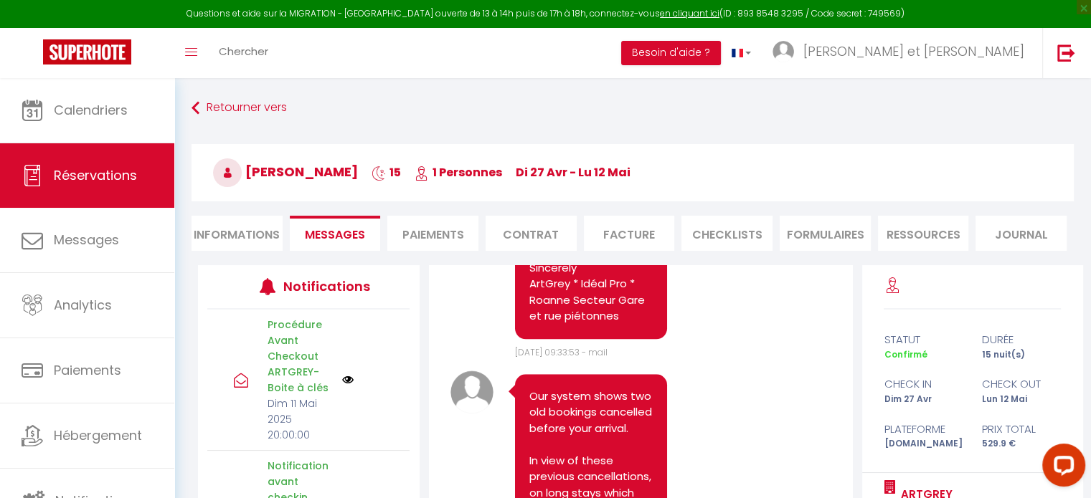
scroll to position [1900, 0]
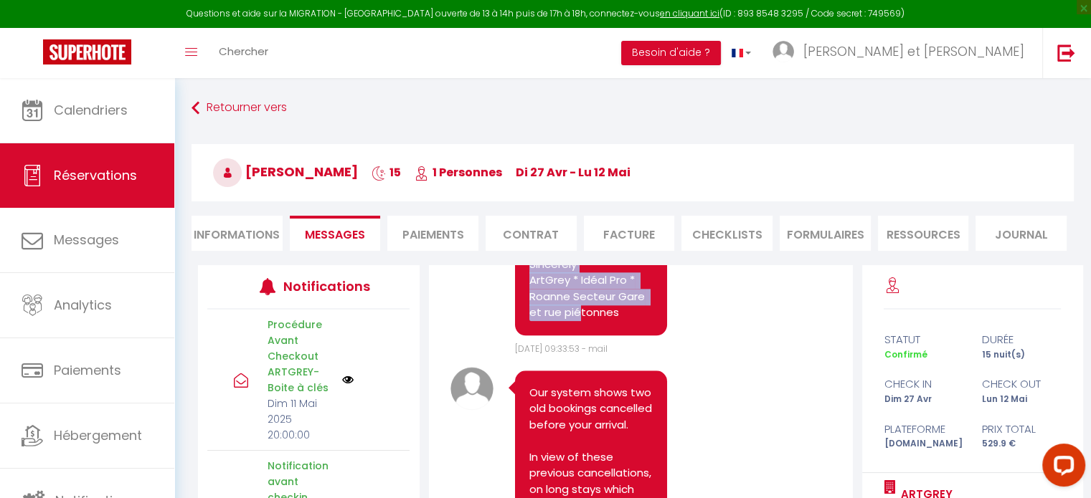
click at [628, 336] on div "Hello [PERSON_NAME], In order to comply with the requirements of the Foreign an…" at bounding box center [591, 63] width 152 height 545
copy pre "Hello [PERSON_NAME], In order to comply with the requirements of the Foreign an…"
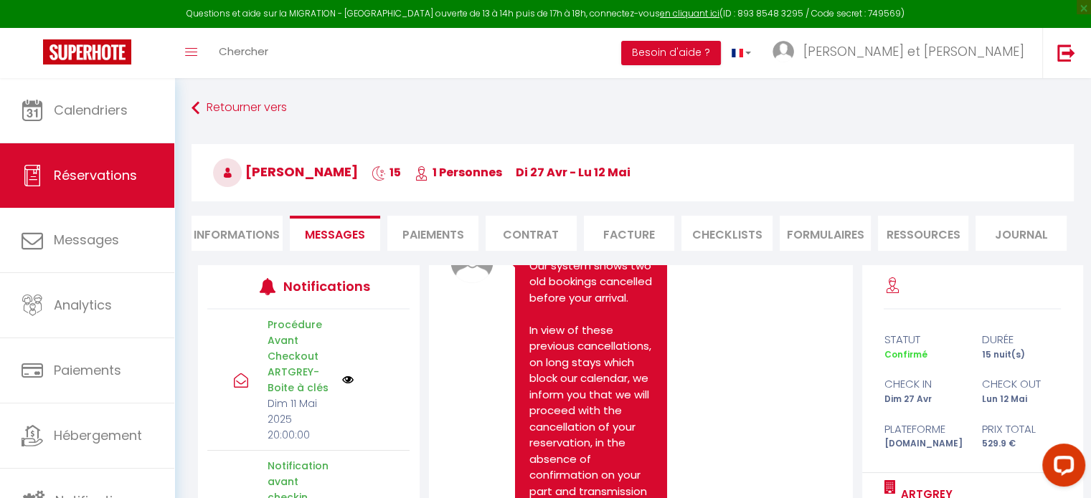
scroll to position [2043, 0]
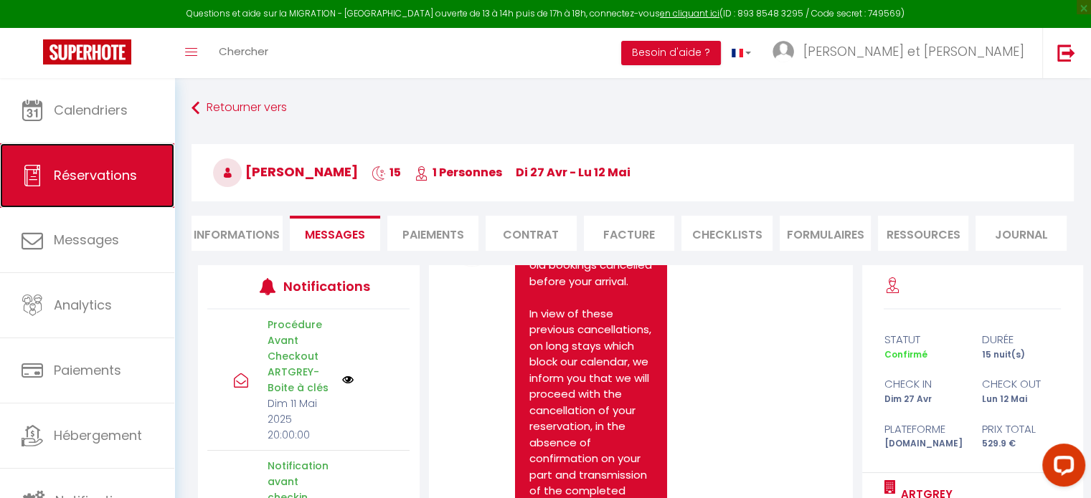
click at [106, 183] on span "Réservations" at bounding box center [95, 175] width 83 height 18
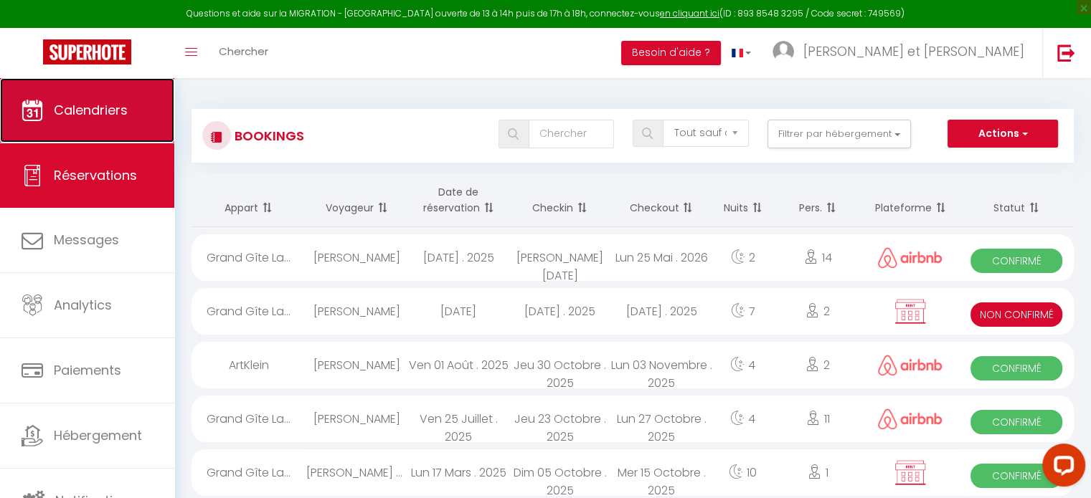
click at [80, 105] on span "Calendriers" at bounding box center [91, 110] width 74 height 18
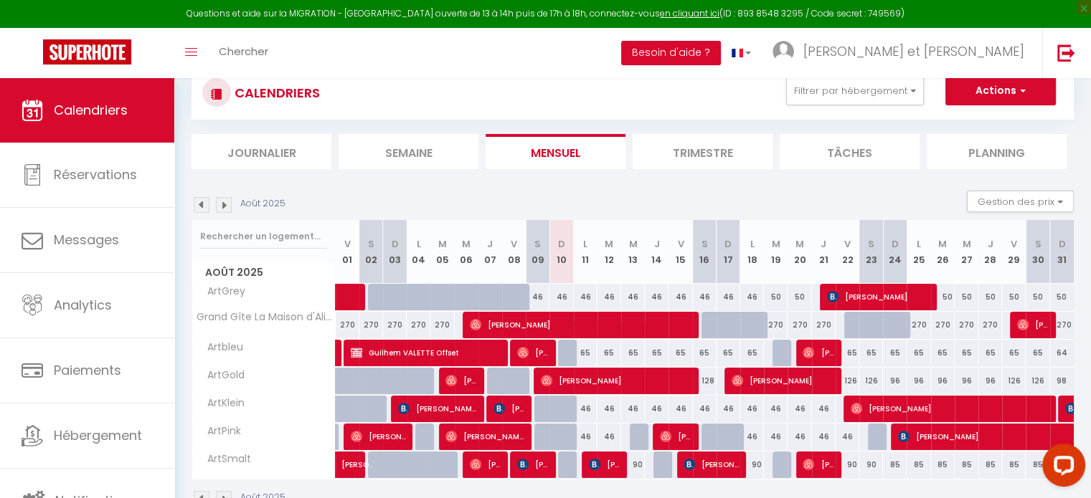
scroll to position [9, 0]
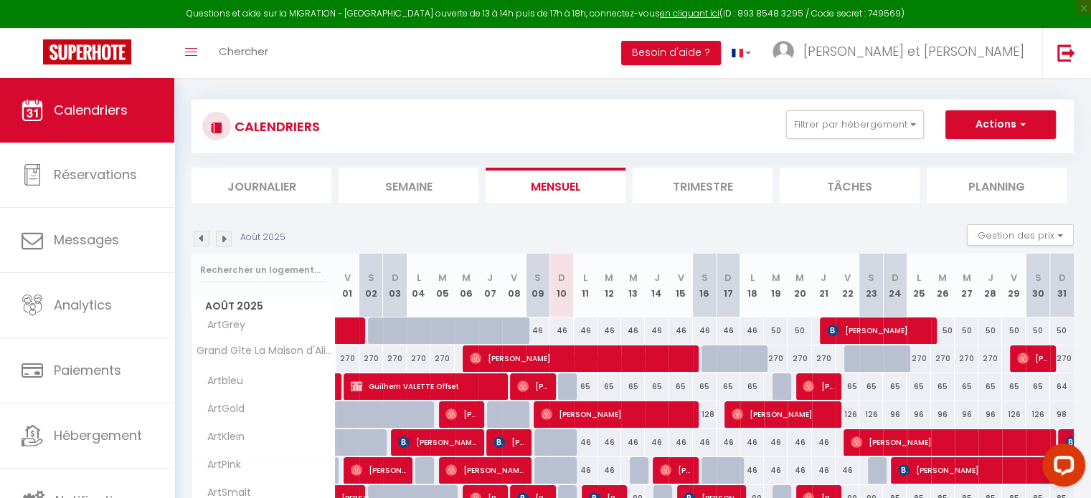
click at [229, 240] on img at bounding box center [224, 239] width 16 height 16
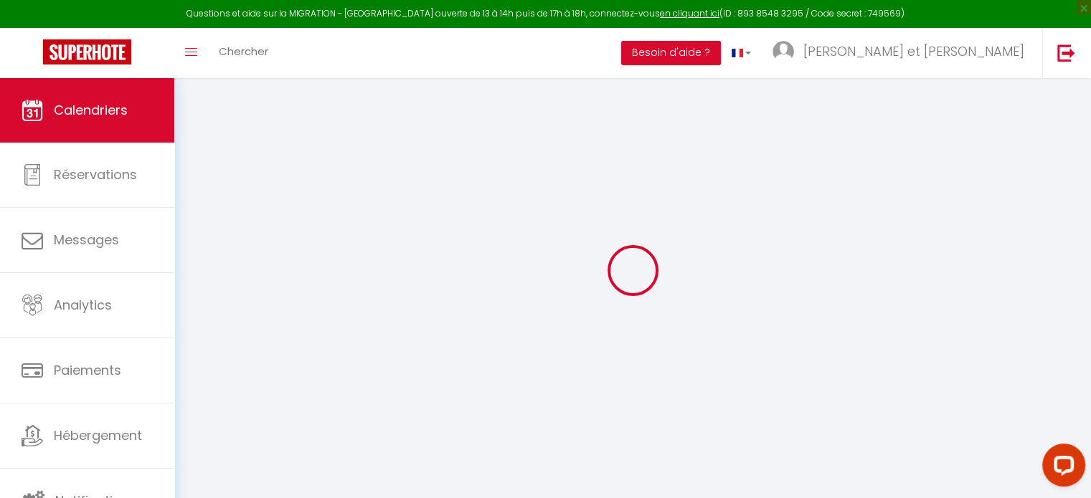
select select
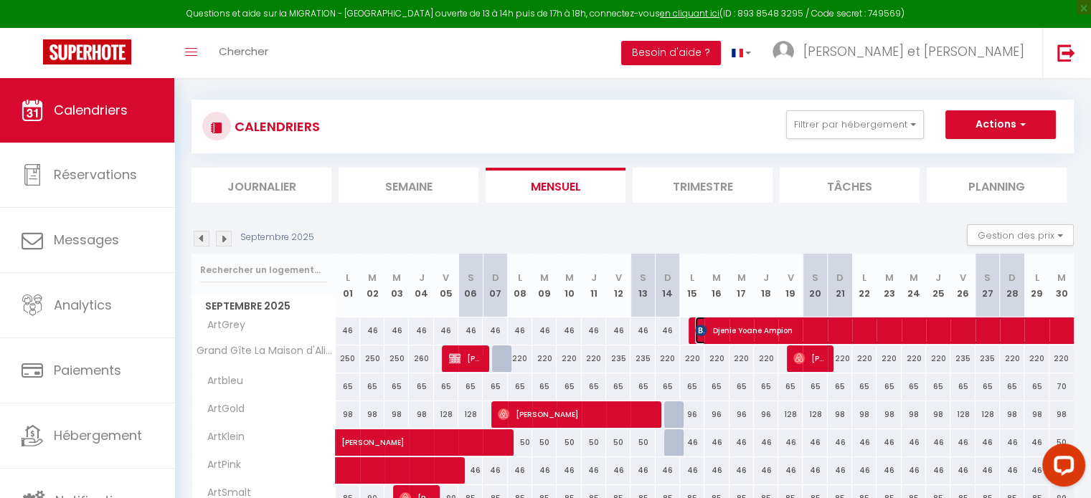
select select "OK"
select select "0"
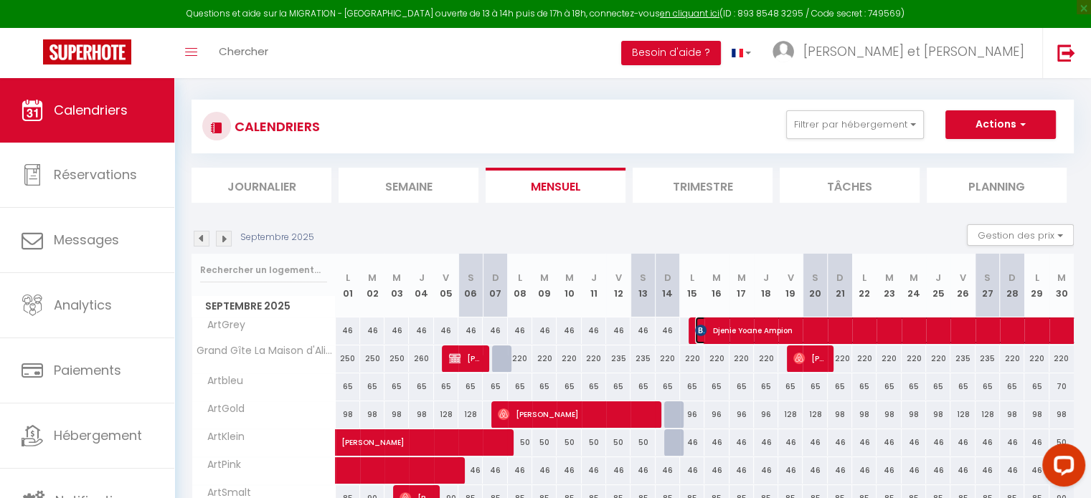
select select "1"
select select
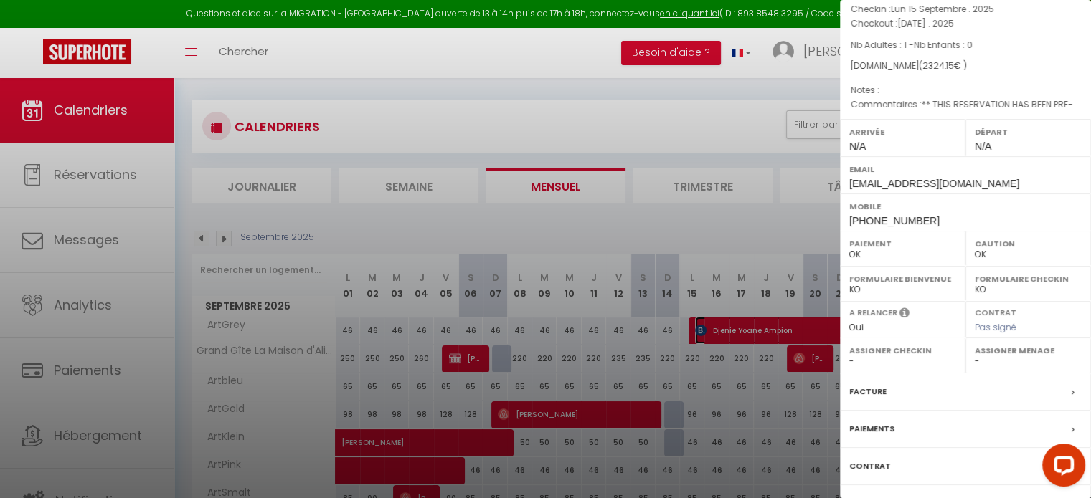
scroll to position [190, 0]
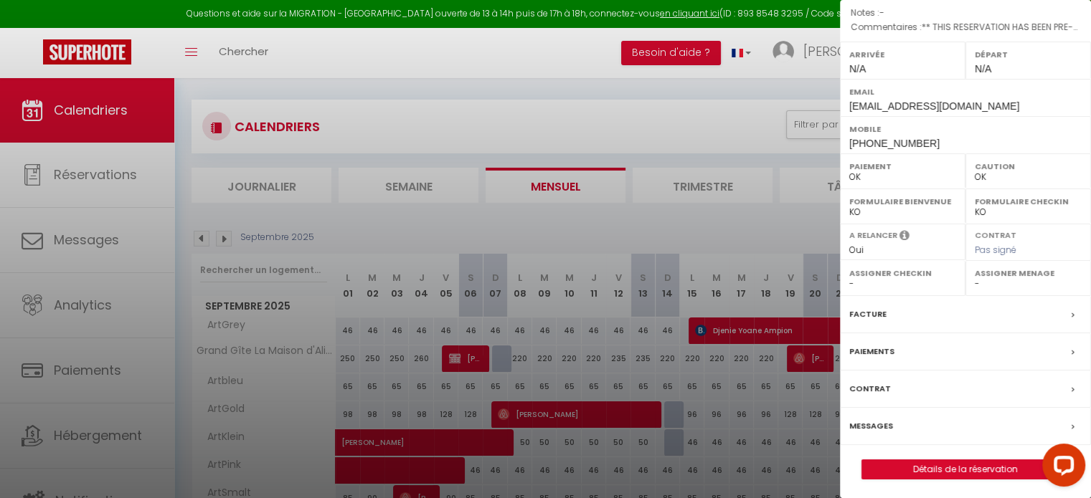
click at [914, 427] on div "Messages" at bounding box center [965, 426] width 251 height 37
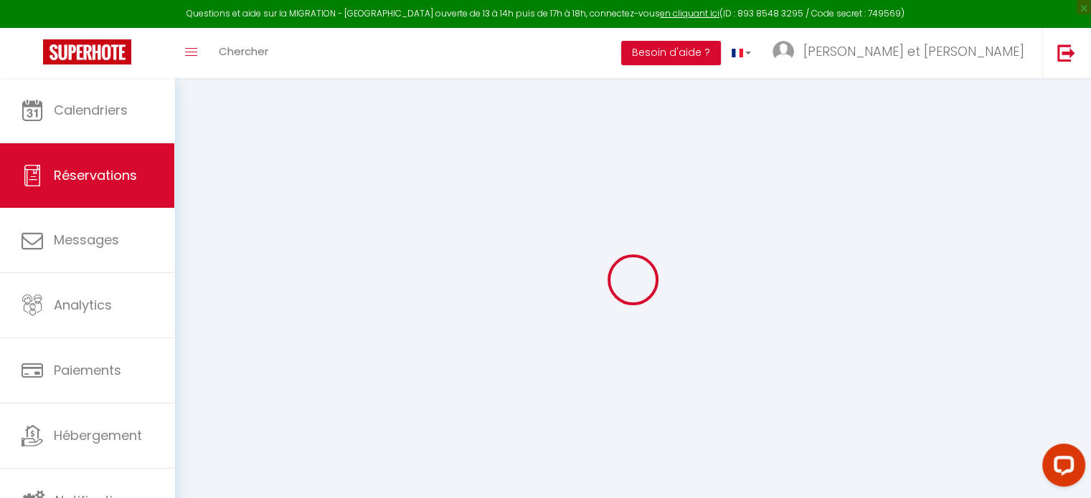
select select
checkbox input "false"
type textarea "** THIS RESERVATION HAS BEEN PRE-PAID ** BOOKING NOTE : Payment charge is EUR 3…"
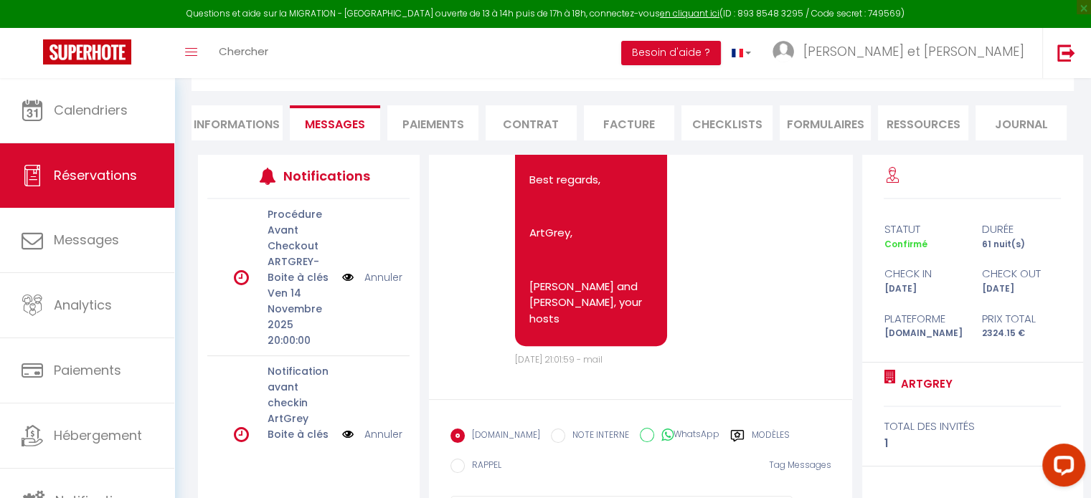
scroll to position [185, 0]
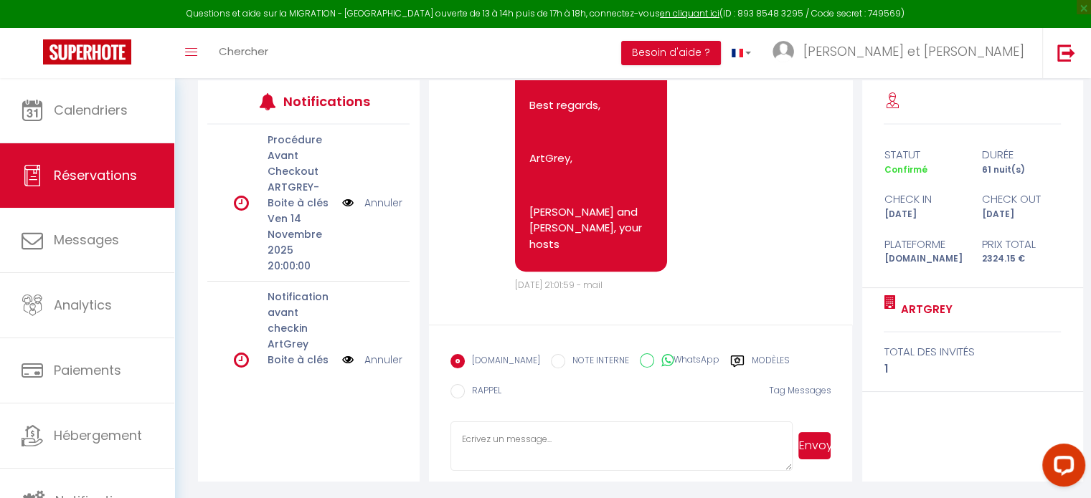
click at [505, 445] on textarea at bounding box center [621, 447] width 343 height 50
paste textarea "Hello [PERSON_NAME], In order to comply with the requirements of the Foreign an…"
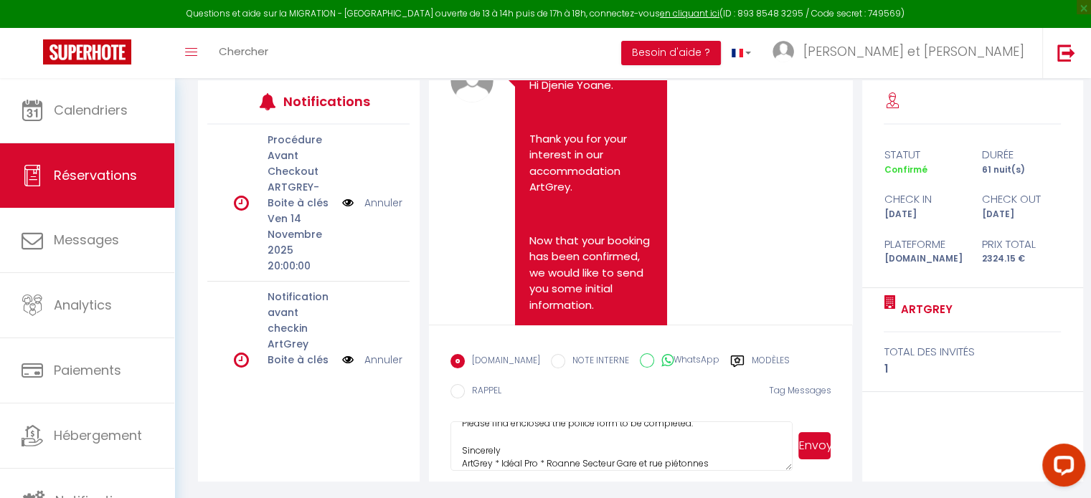
scroll to position [0, 0]
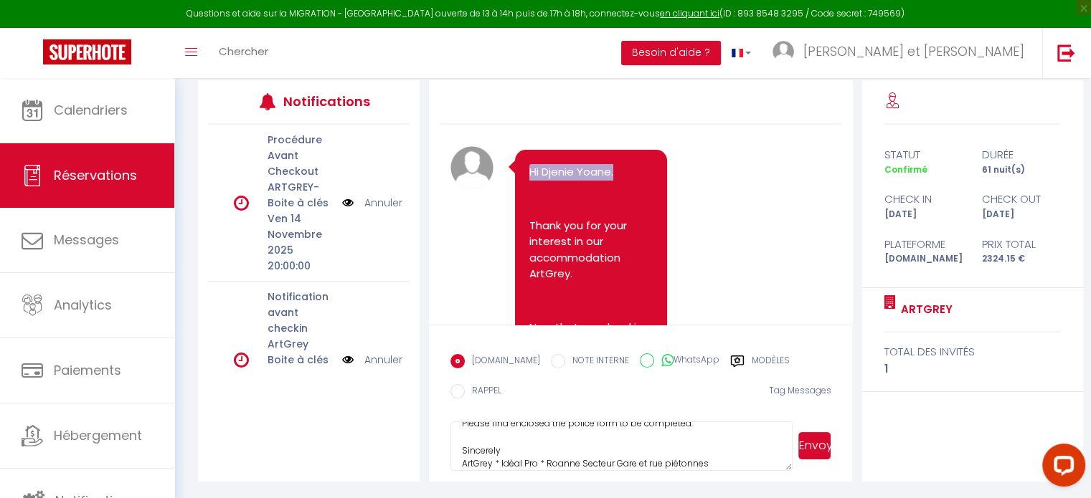
drag, startPoint x: 614, startPoint y: 173, endPoint x: 559, endPoint y: 177, distance: 54.7
click at [529, 173] on p "Hi Djenie Yoane." at bounding box center [590, 172] width 123 height 16
copy p "Hi Djenie Yoane."
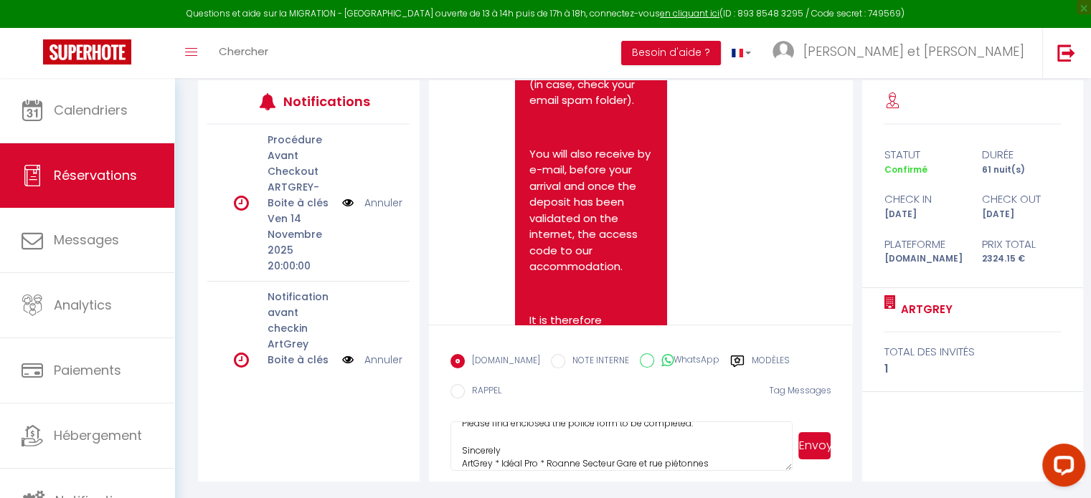
scroll to position [1246, 0]
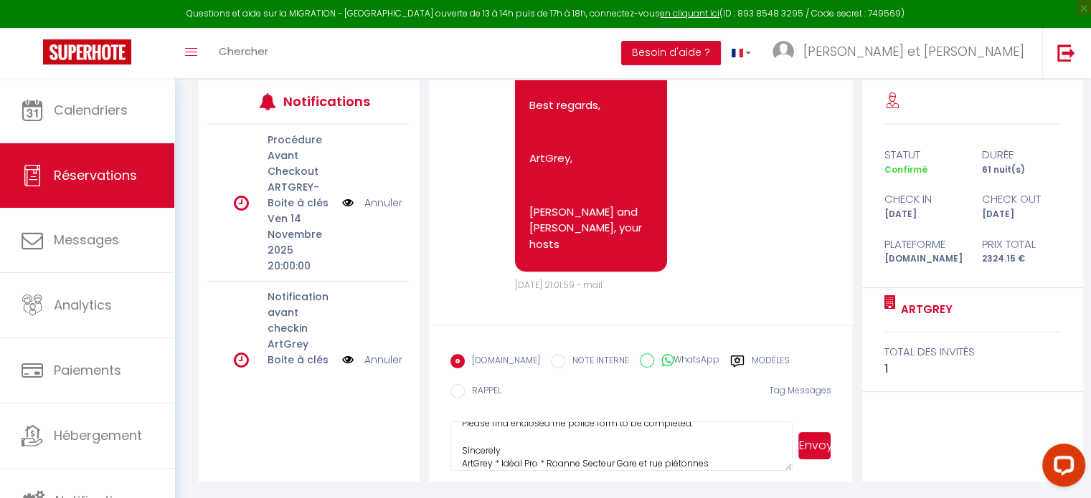
click at [574, 450] on textarea "Hello [PERSON_NAME], In order to comply with the requirements of the Foreign an…" at bounding box center [621, 447] width 343 height 50
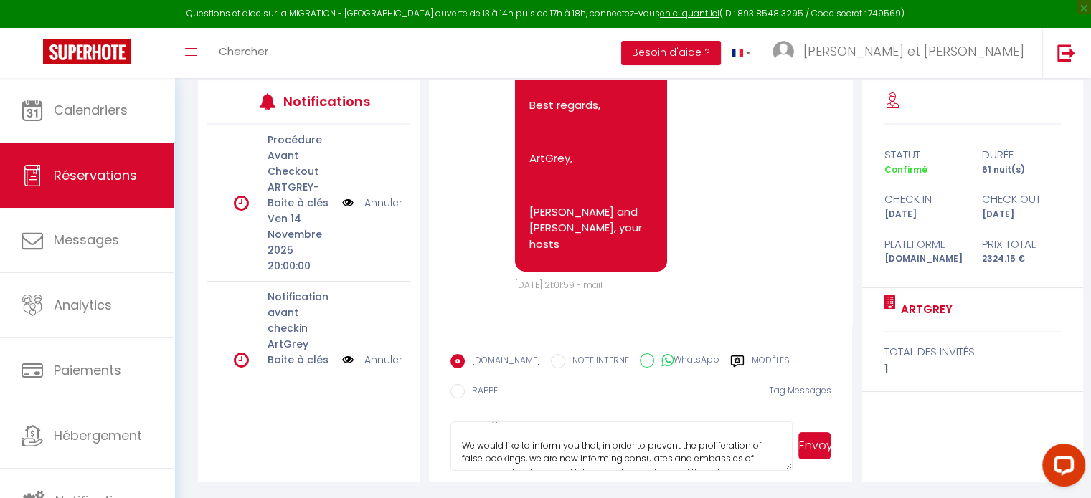
scroll to position [0, 0]
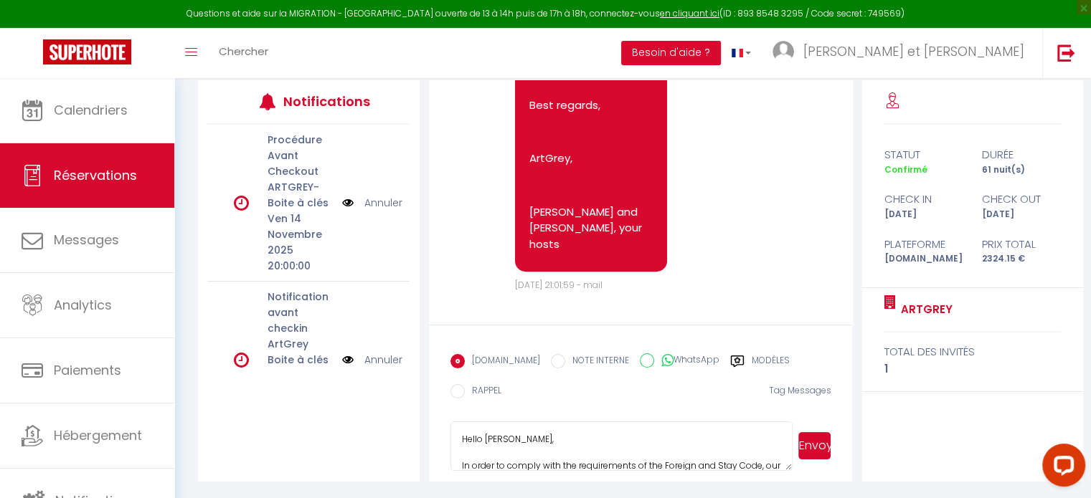
drag, startPoint x: 531, startPoint y: 440, endPoint x: 456, endPoint y: 435, distance: 74.8
click at [456, 437] on textarea "Hello [PERSON_NAME], In order to comply with the requirements of the Foreign an…" at bounding box center [621, 447] width 343 height 50
paste textarea "i Djenie Yoane."
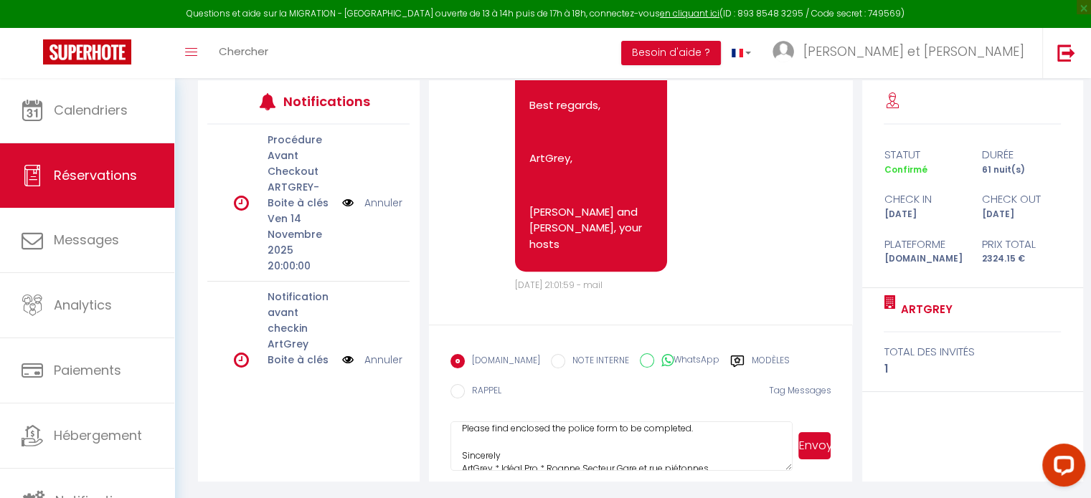
scroll to position [175, 0]
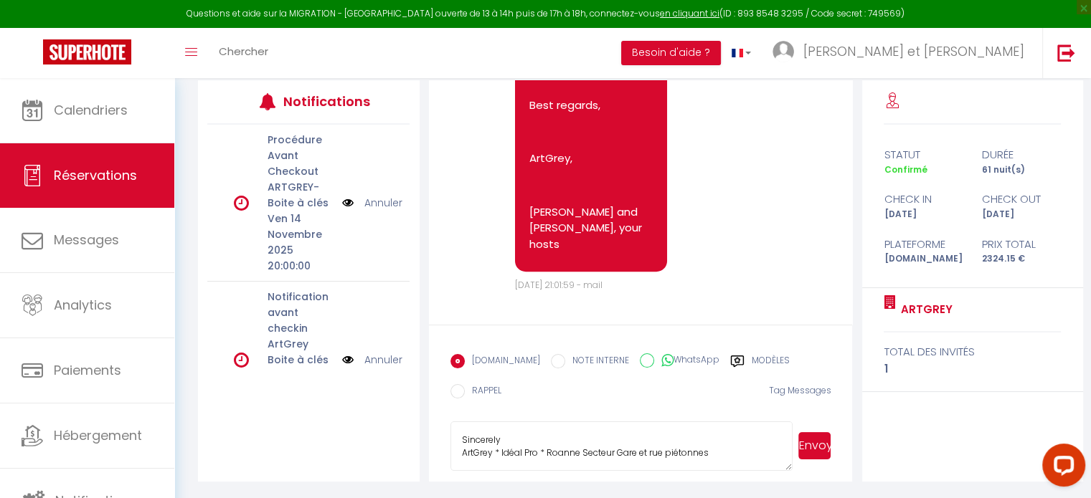
type textarea "Hi Djenie Yoane. In order to comply with the requirements of the Foreign and St…"
click at [774, 430] on textarea "Hi Djenie Yoane. In order to comply with the requirements of the Foreign and St…" at bounding box center [621, 447] width 343 height 50
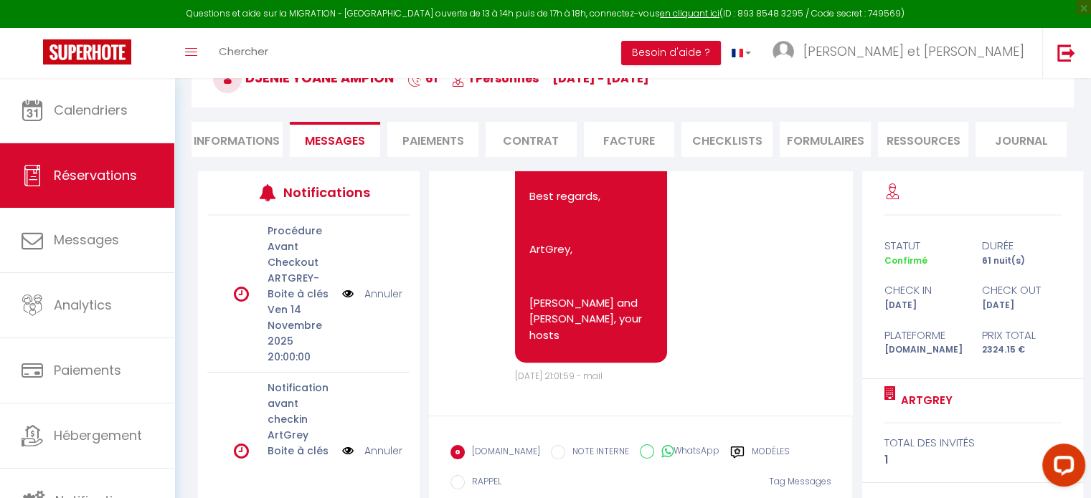
scroll to position [185, 0]
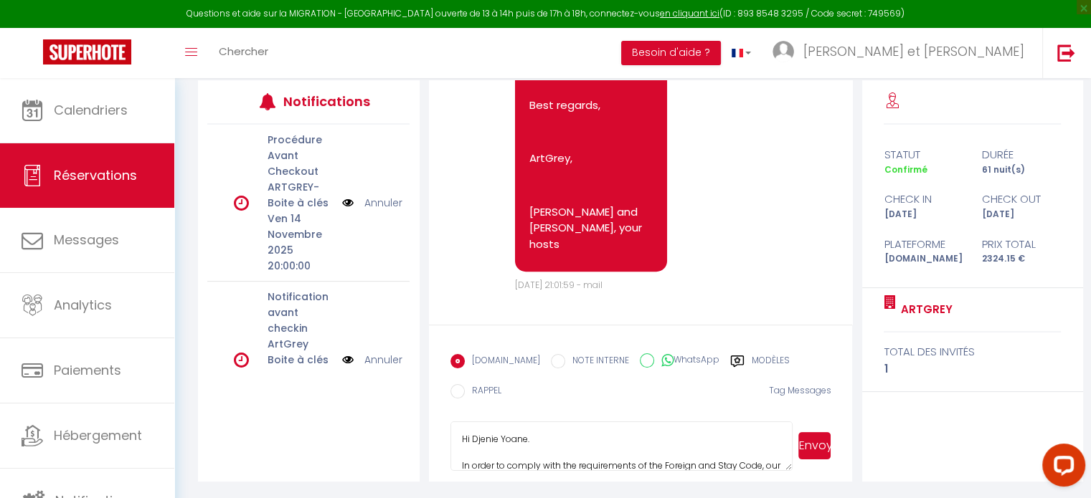
click at [726, 450] on textarea "Hi Djenie Yoane. In order to comply with the requirements of the Foreign and St…" at bounding box center [621, 447] width 343 height 50
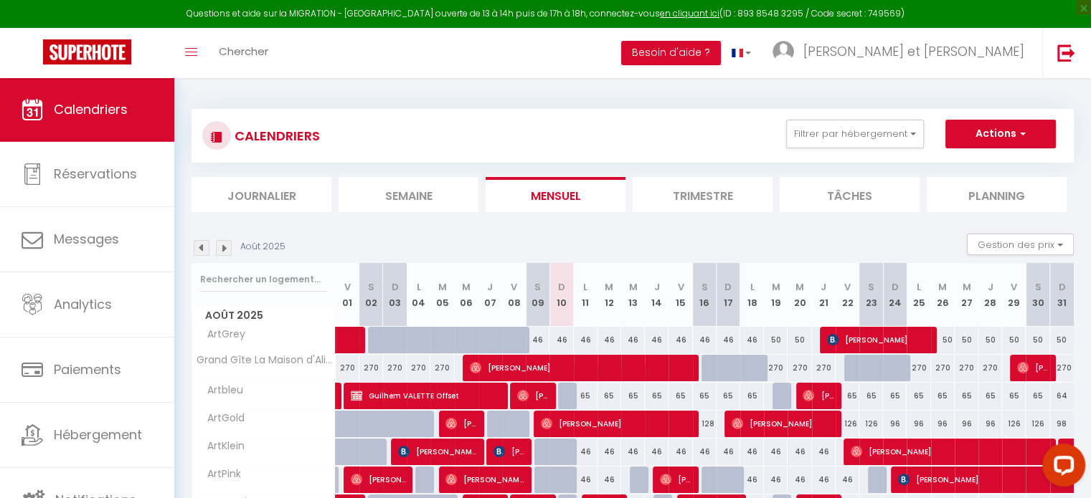
click at [194, 248] on img at bounding box center [202, 248] width 16 height 16
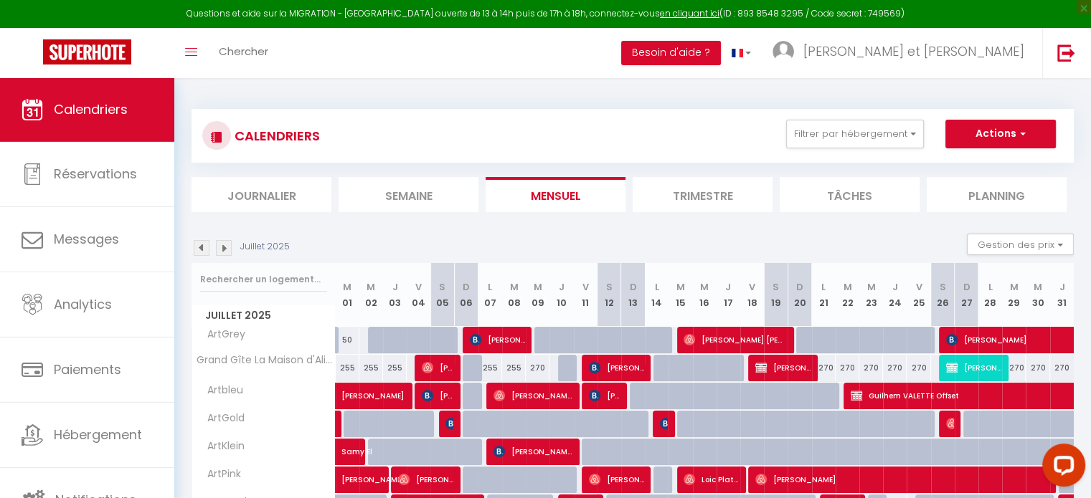
click at [194, 248] on img at bounding box center [202, 248] width 16 height 16
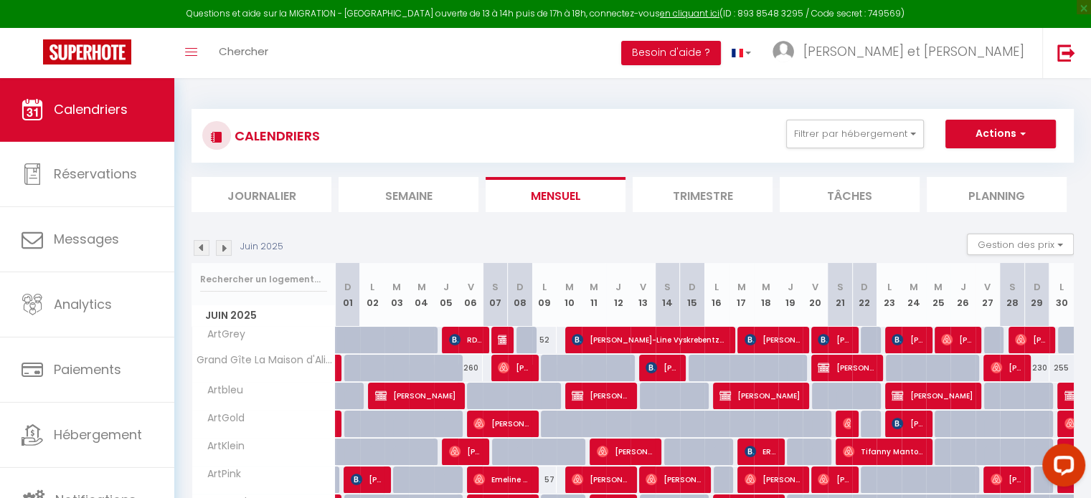
scroll to position [72, 0]
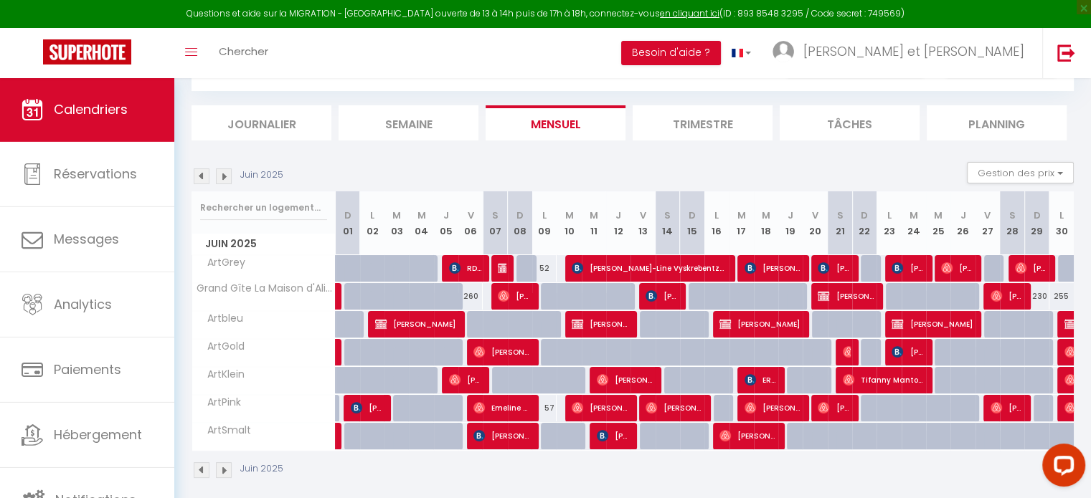
click at [205, 173] on img at bounding box center [202, 177] width 16 height 16
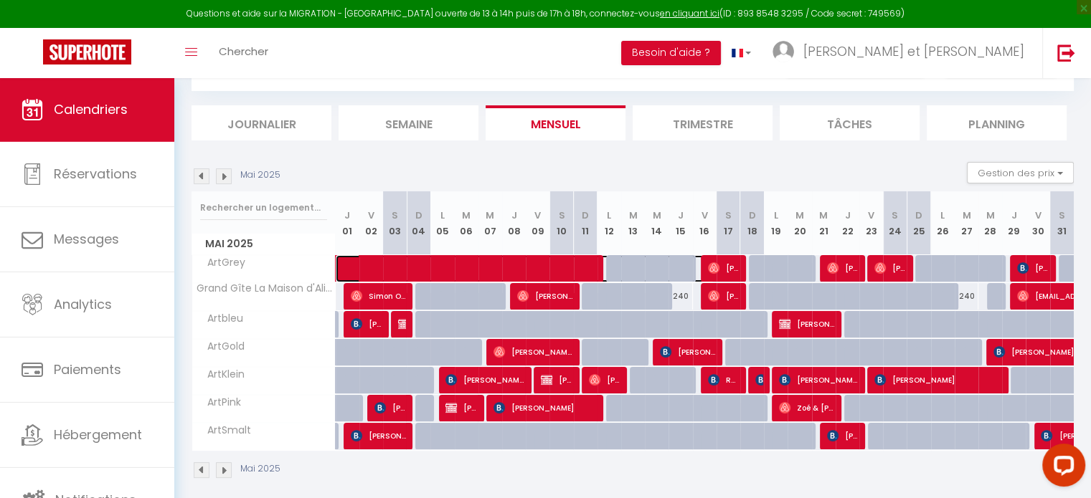
click at [476, 272] on span at bounding box center [532, 268] width 363 height 27
select select "OK"
select select "0"
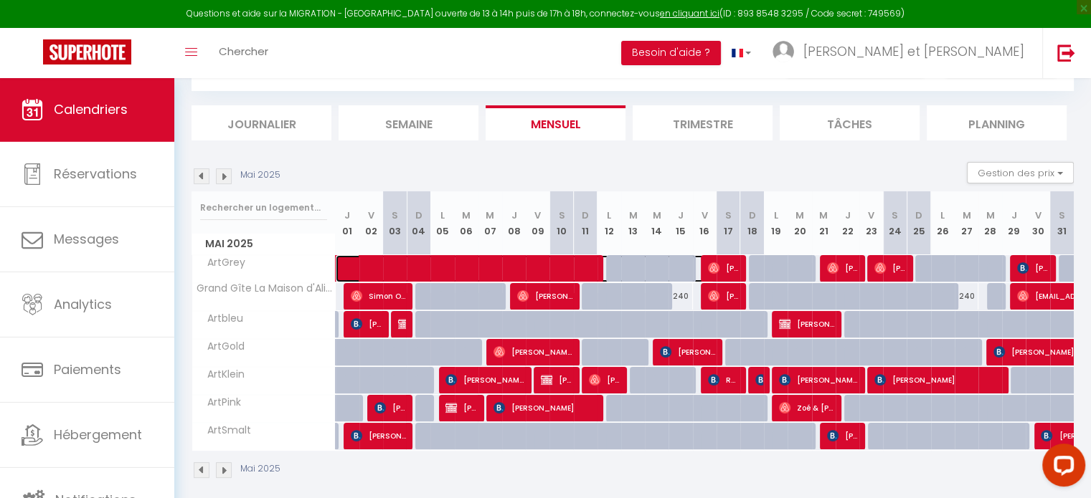
select select "0"
select select
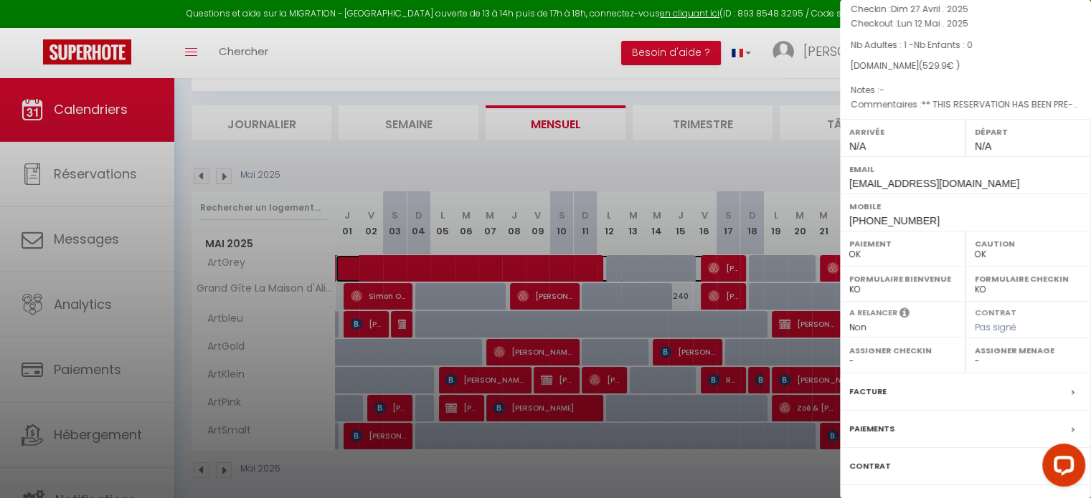
scroll to position [167, 0]
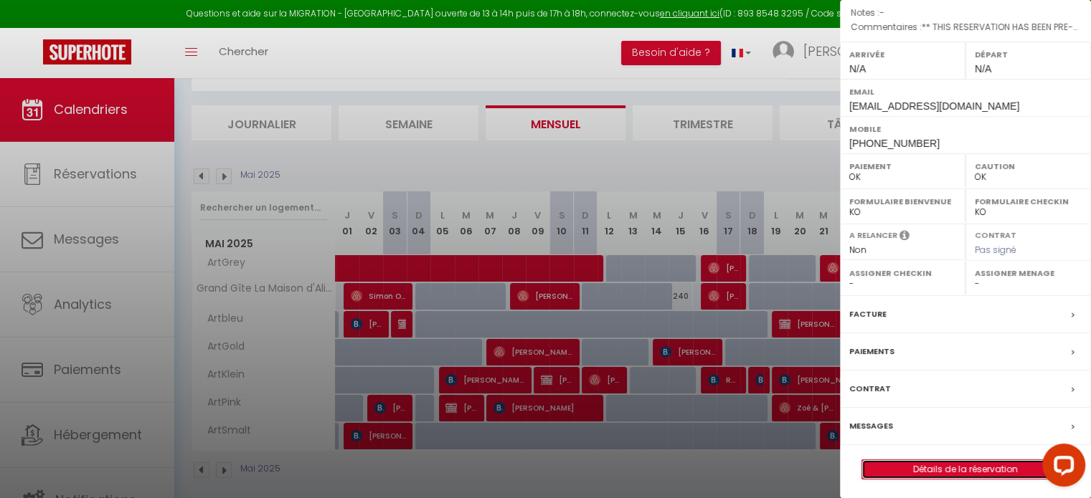
click at [977, 468] on link "Détails de la réservation" at bounding box center [965, 469] width 207 height 19
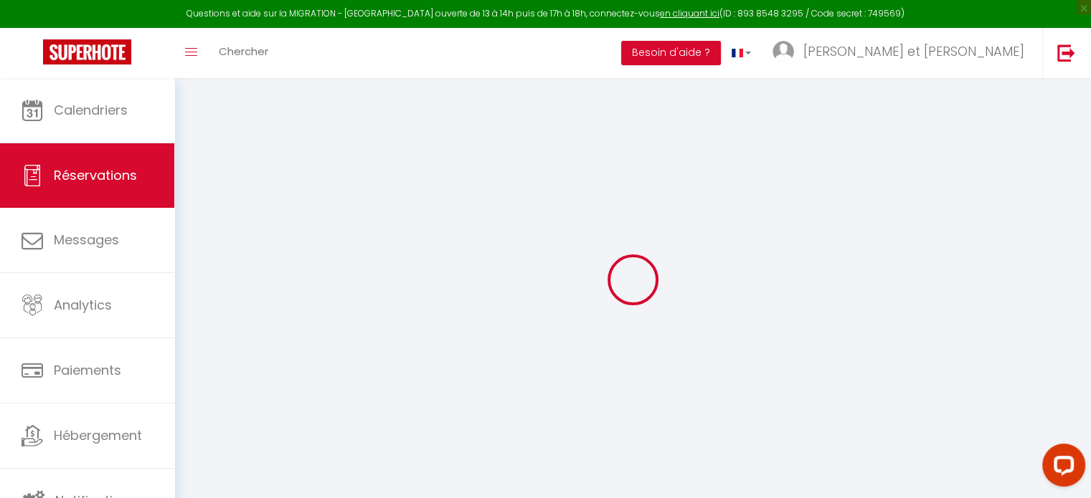
type input "[PERSON_NAME]"
type input "Diab"
type input "[EMAIL_ADDRESS][DOMAIN_NAME]"
type input "[PHONE_NUMBER]"
type input "."
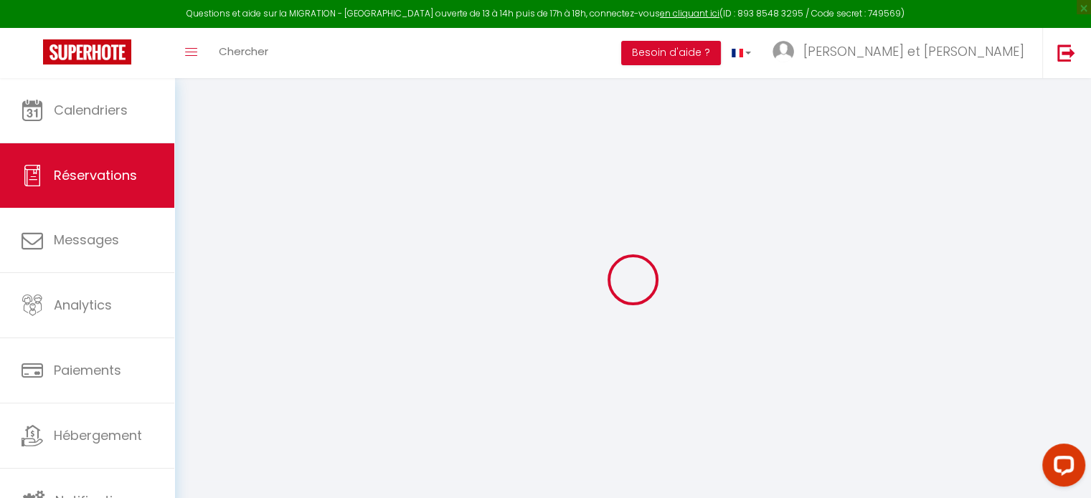
select select "LB"
type input "79.48"
select select "15086"
select select "1"
select select
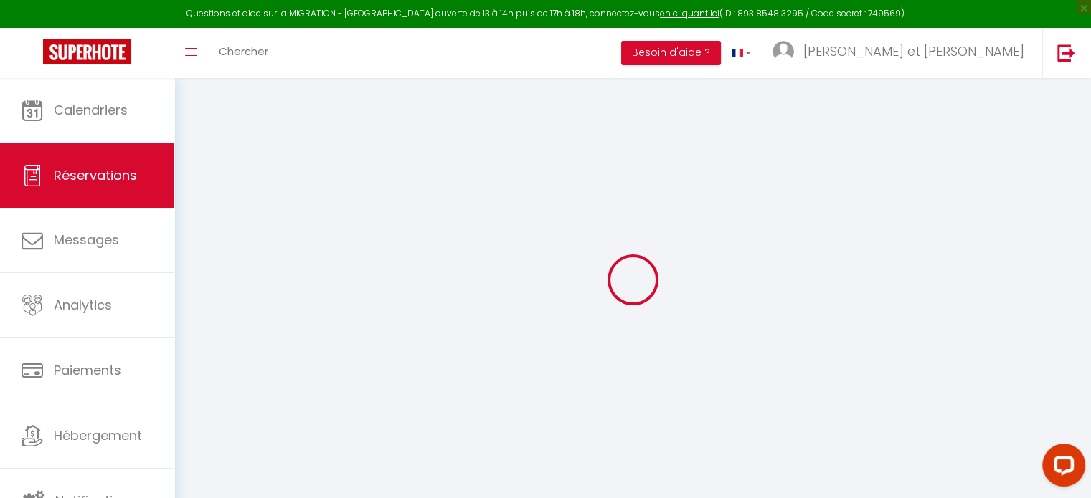
select select
type input "1"
select select "12"
select select "15"
type input "504.9"
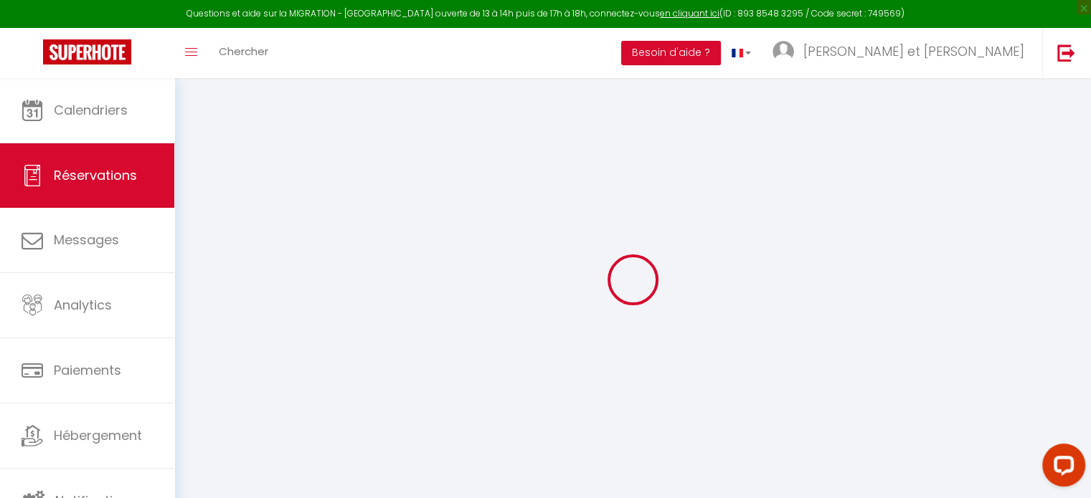
checkbox input "false"
type input "0"
select select "2"
type input "0"
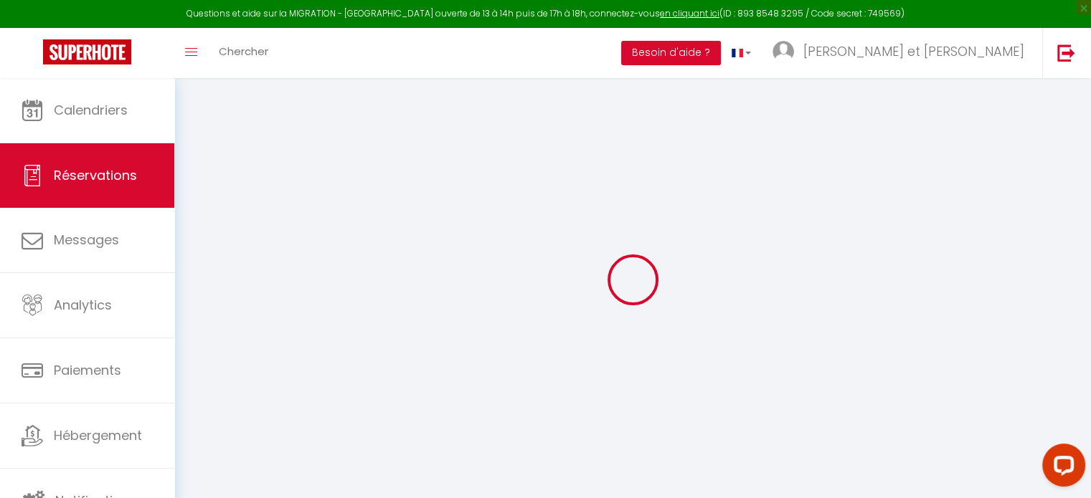
type input "0"
select select
checkbox input "false"
select select
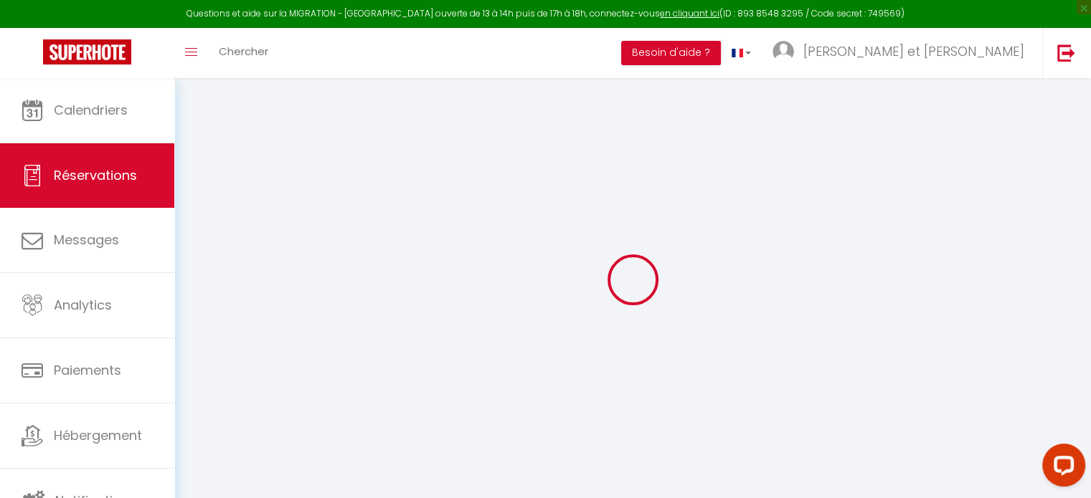
select select
checkbox input "false"
select select
checkbox input "false"
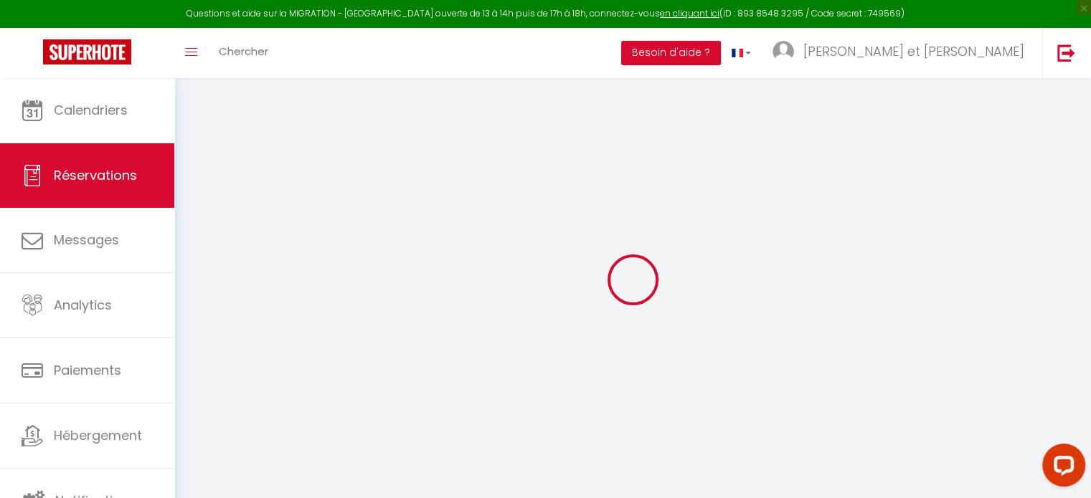
type textarea "** THIS RESERVATION HAS BEEN PRE-PAID ** BOOKING NOTE : Payment charge is EUR 1…"
select select
checkbox input "false"
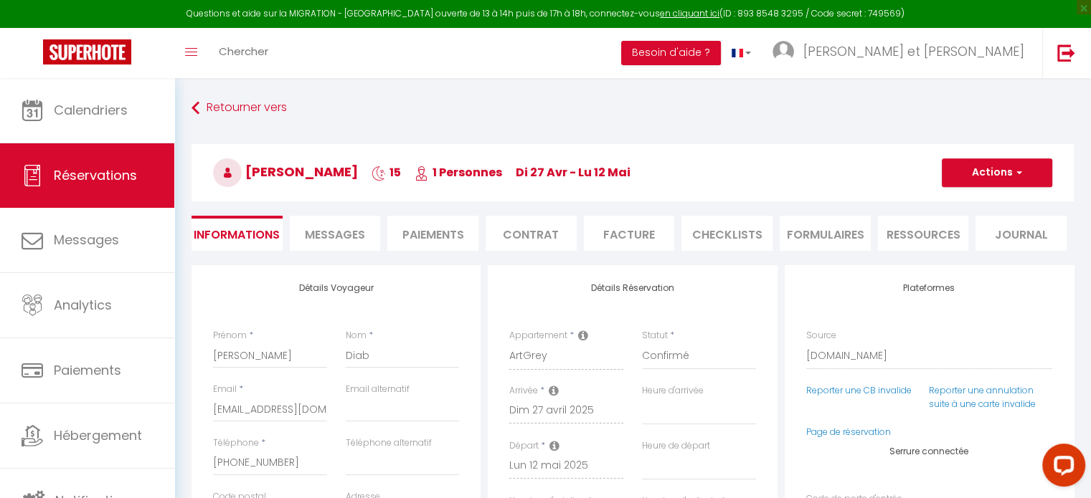
type input "25"
select select
checkbox input "false"
select select
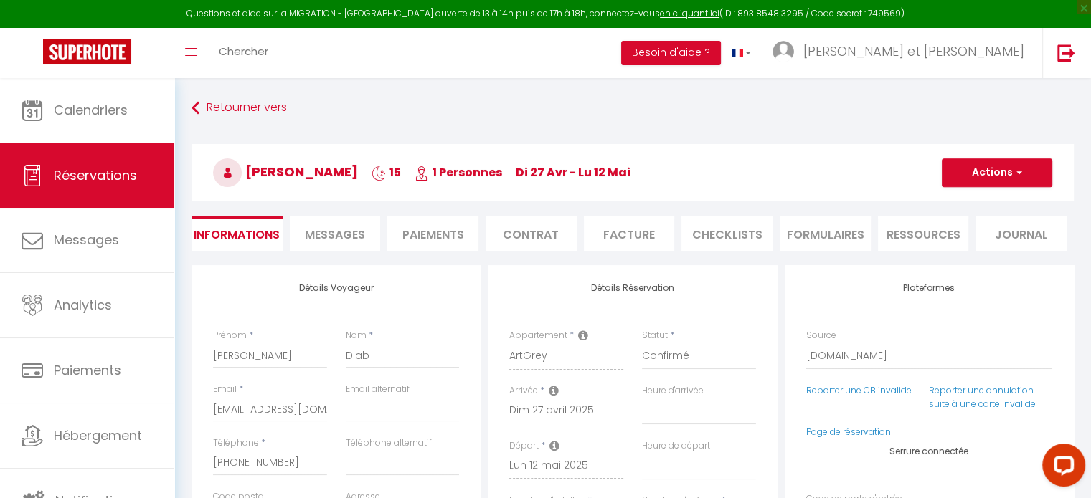
select select
click at [331, 239] on span "Messages" at bounding box center [335, 235] width 60 height 16
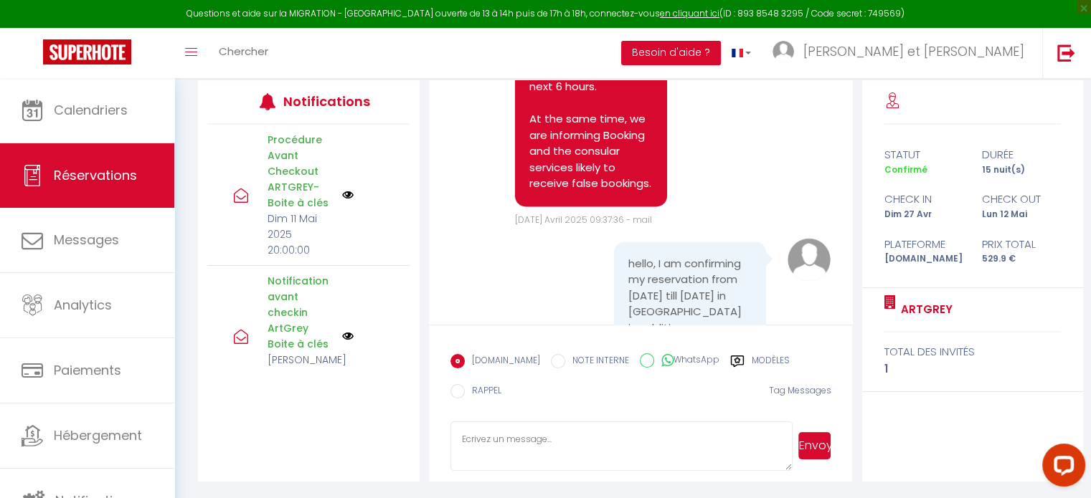
scroll to position [2510, 0]
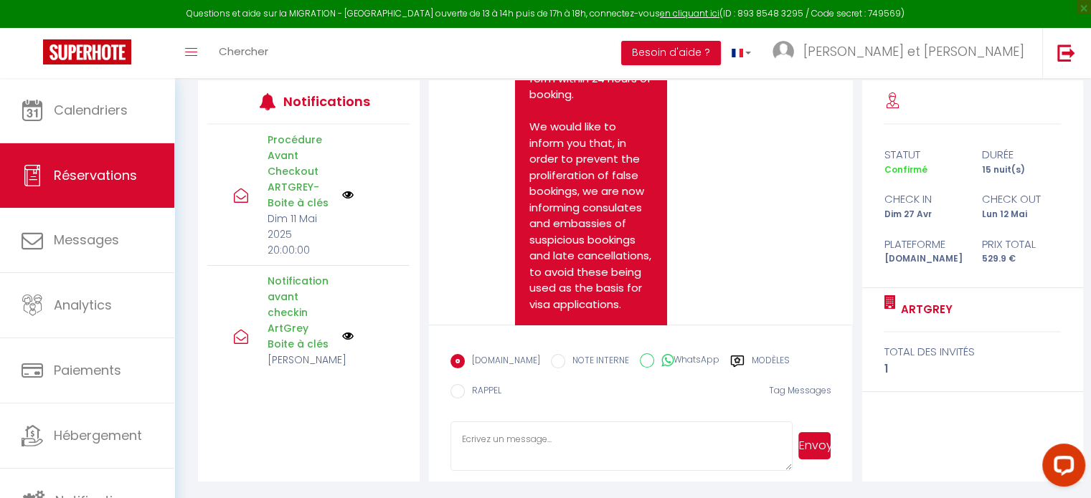
click at [609, 243] on pre "Hello [PERSON_NAME], In order to comply with the requirements of the Foreign an…" at bounding box center [590, 200] width 123 height 516
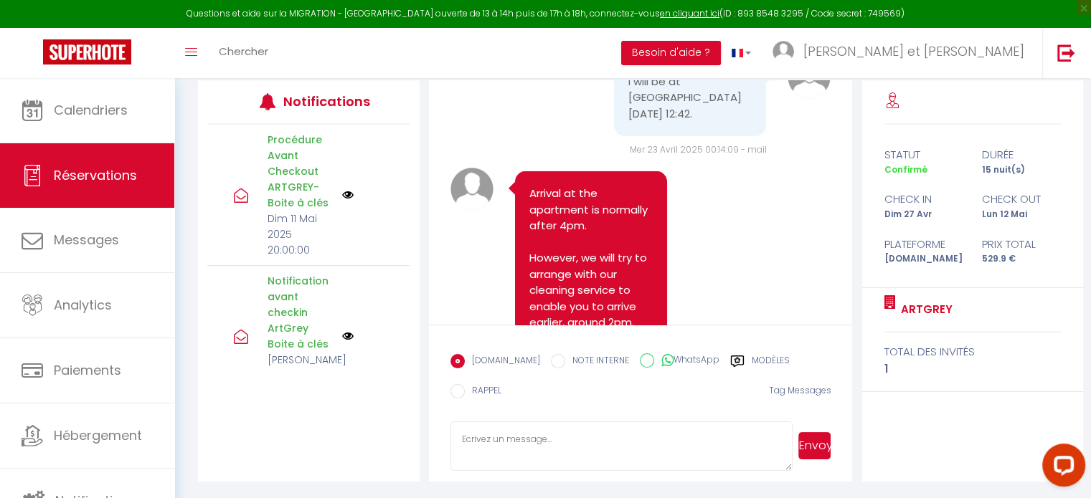
scroll to position [4303, 0]
